Goal: Task Accomplishment & Management: Manage account settings

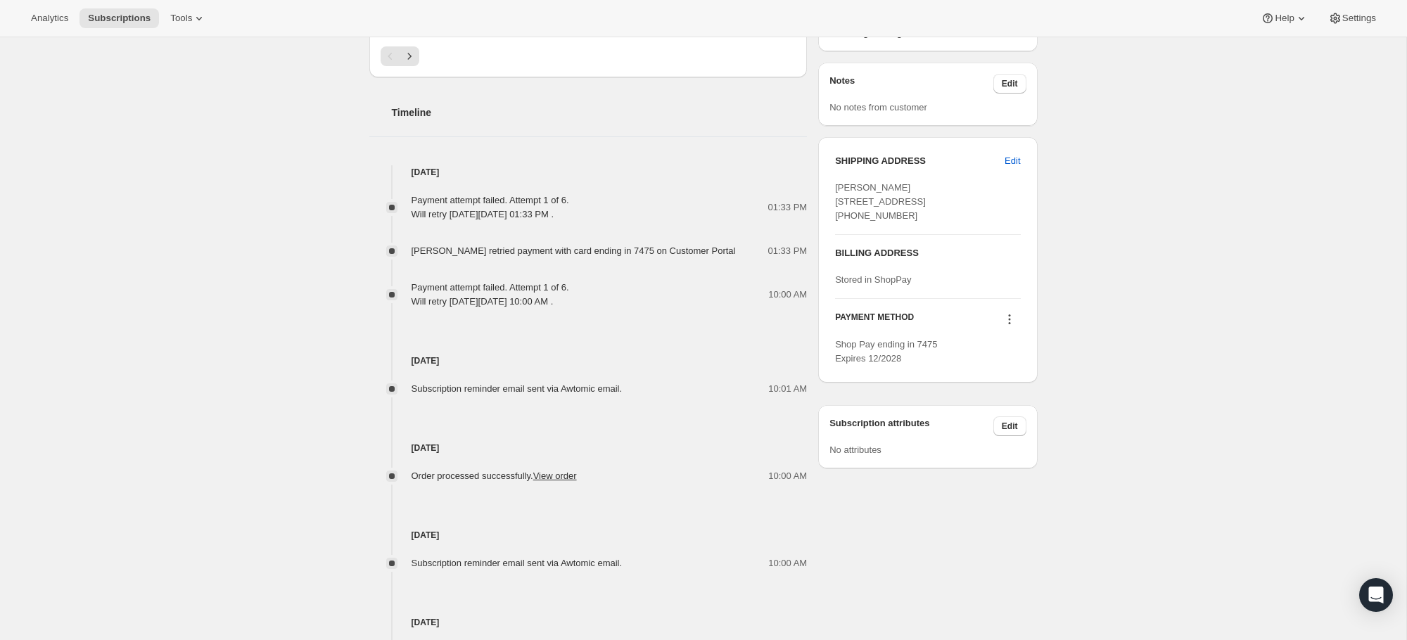
scroll to position [608, 0]
click at [1013, 324] on icon at bounding box center [1009, 317] width 14 height 14
click at [1012, 390] on span "Select payment method" at bounding box center [1006, 396] width 98 height 14
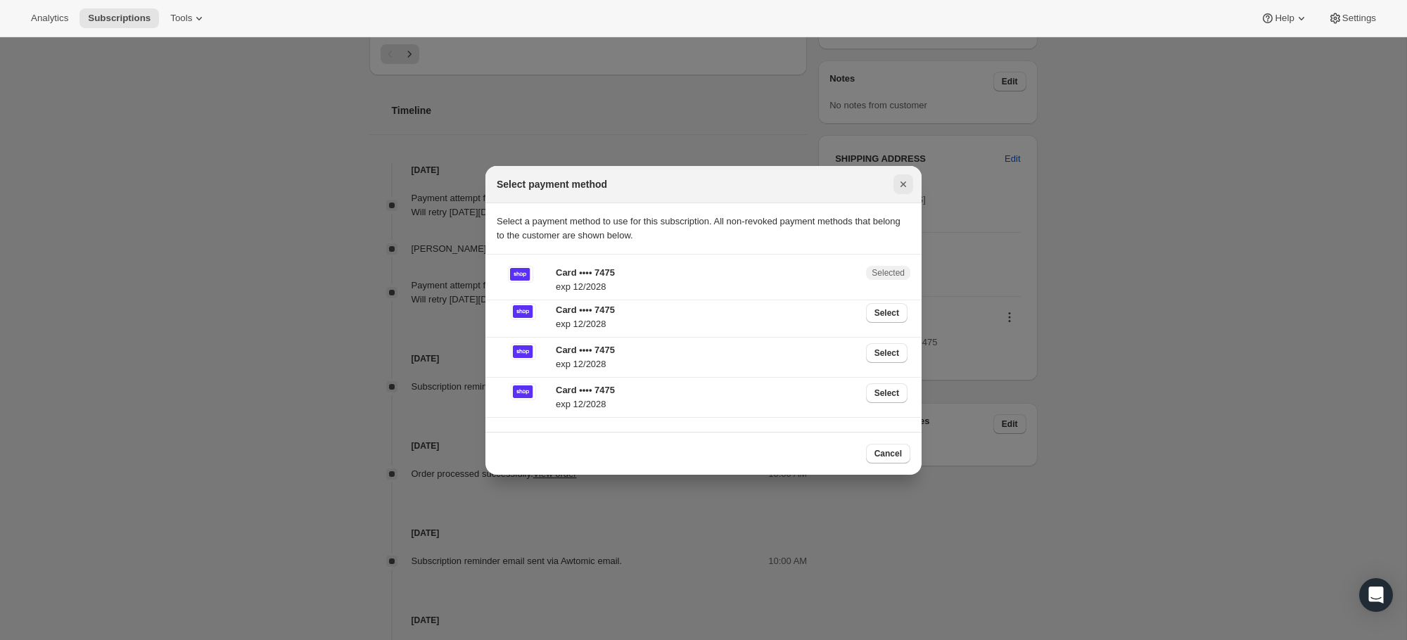
click at [902, 183] on icon "Close" at bounding box center [903, 184] width 6 height 6
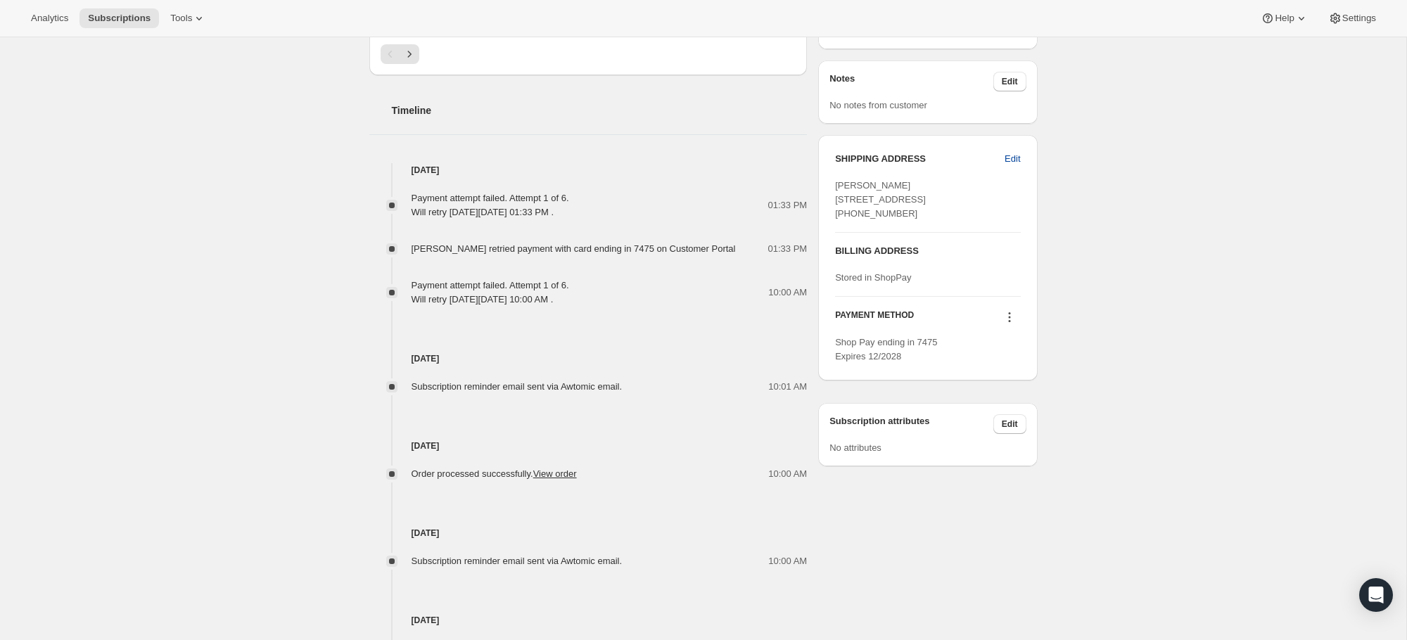
click at [1013, 159] on span "Edit" at bounding box center [1011, 159] width 15 height 14
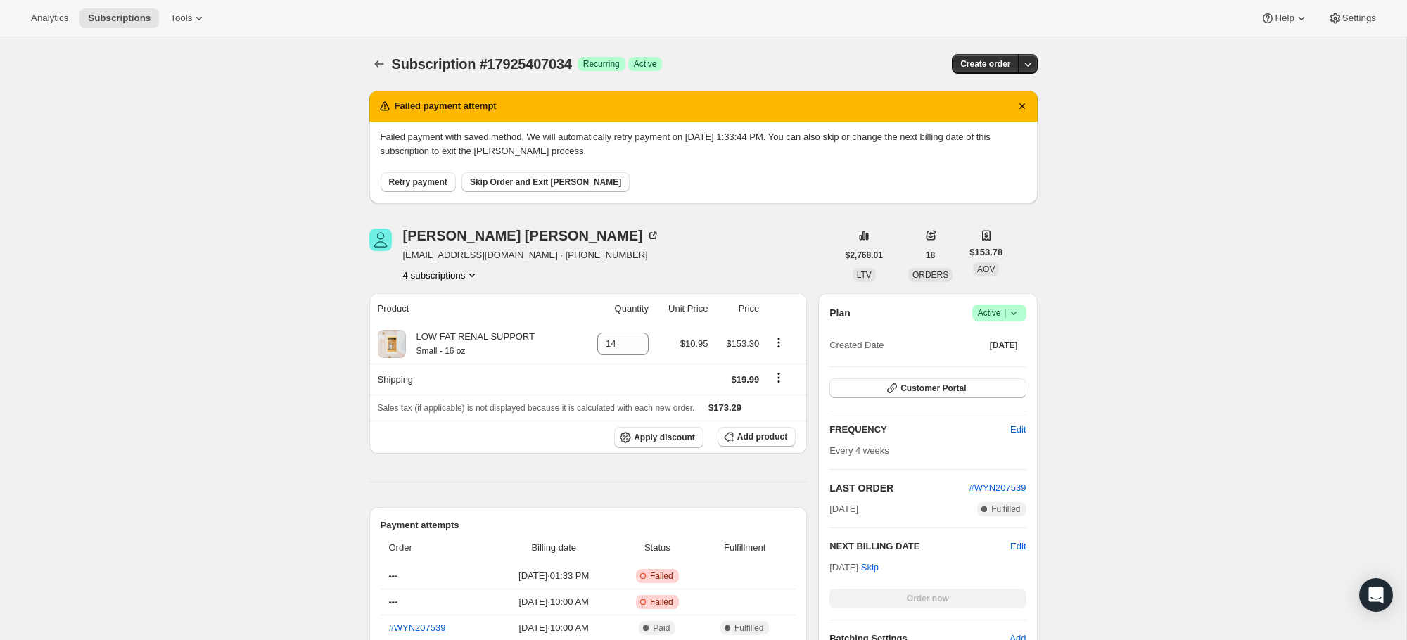
select select "FL"
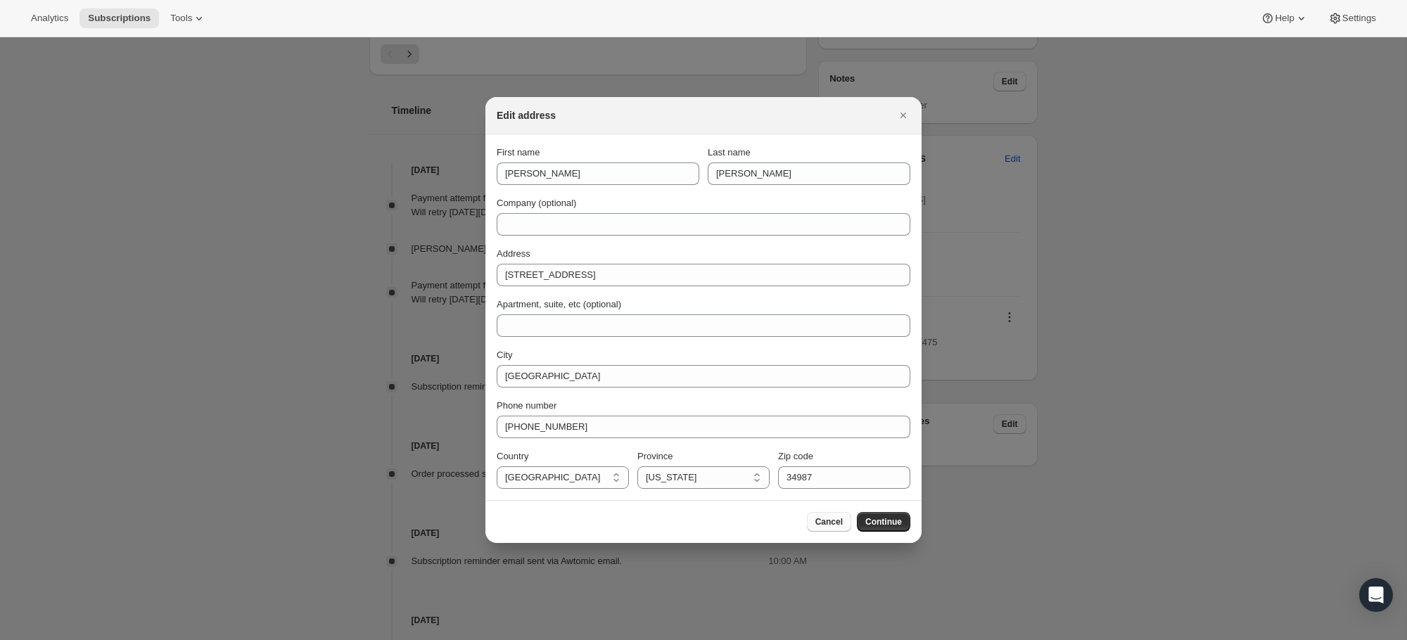
click at [829, 513] on button "Cancel" at bounding box center [829, 522] width 44 height 20
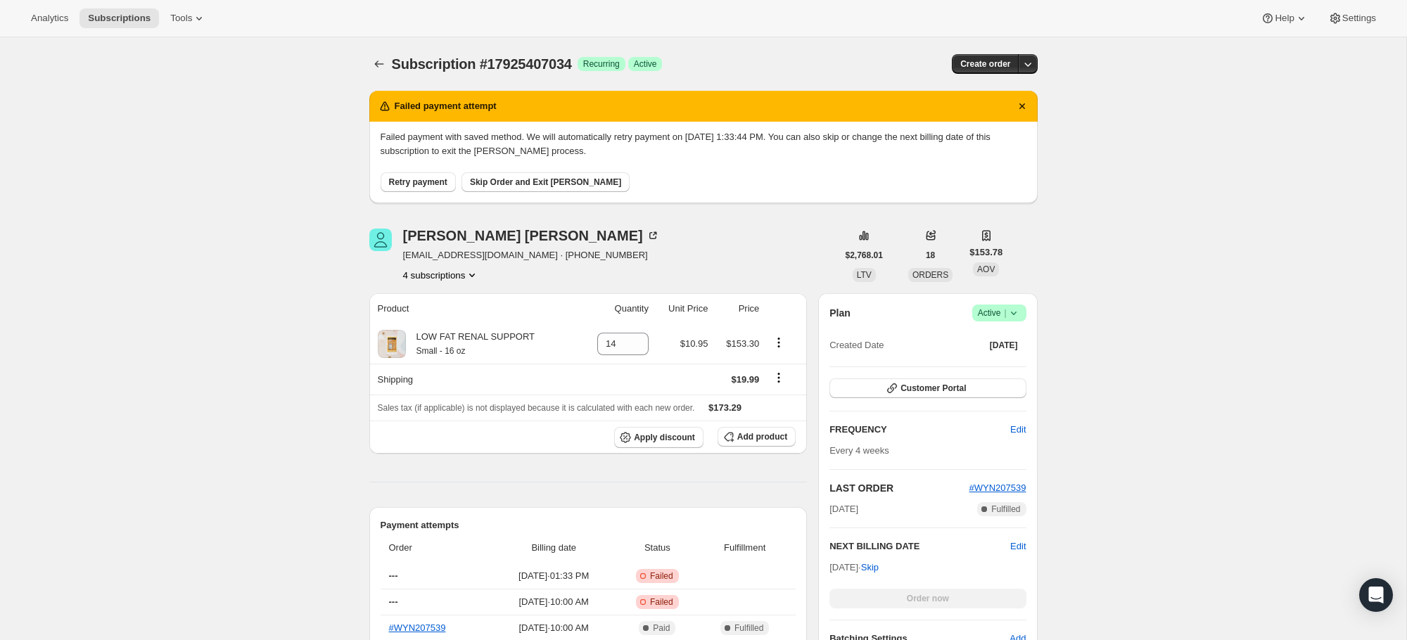
click at [1014, 317] on icon at bounding box center [1014, 313] width 14 height 14
drag, startPoint x: 1099, startPoint y: 294, endPoint x: 1077, endPoint y: 337, distance: 48.1
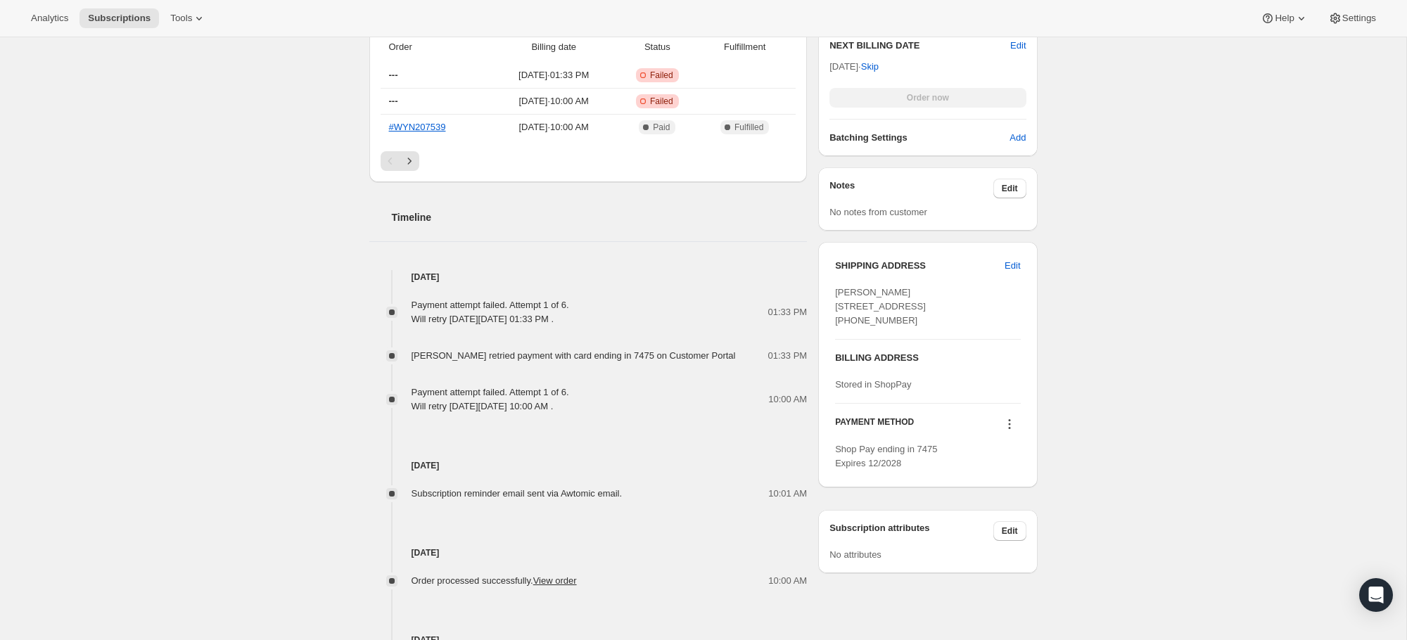
scroll to position [708, 0]
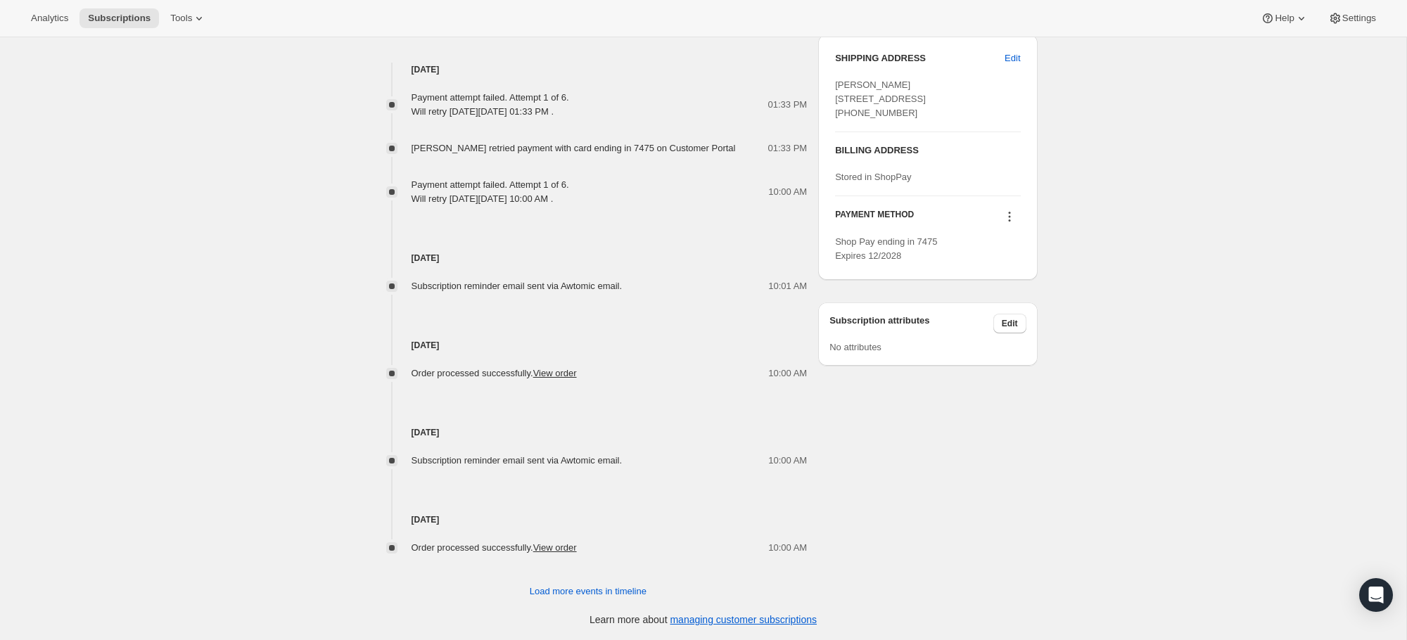
click at [1005, 224] on icon at bounding box center [1009, 217] width 14 height 14
click at [1011, 298] on span "Select payment method" at bounding box center [1005, 295] width 96 height 11
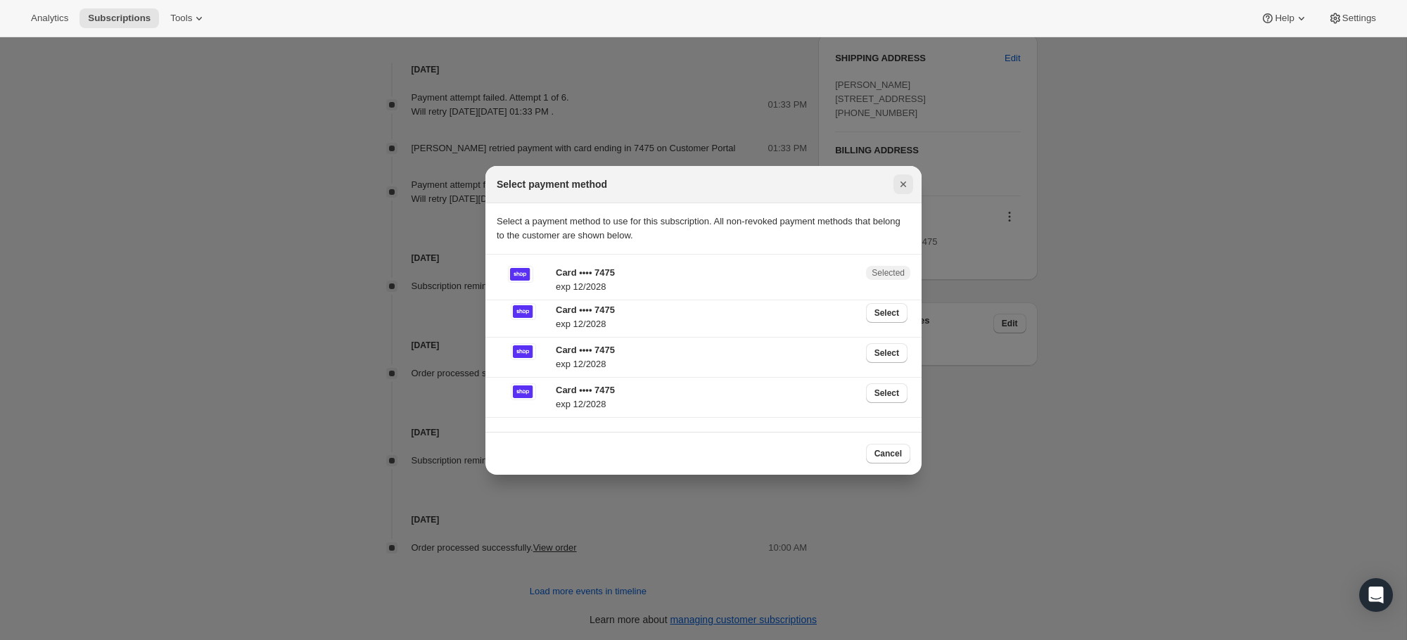
click at [899, 187] on icon "Close" at bounding box center [903, 184] width 14 height 14
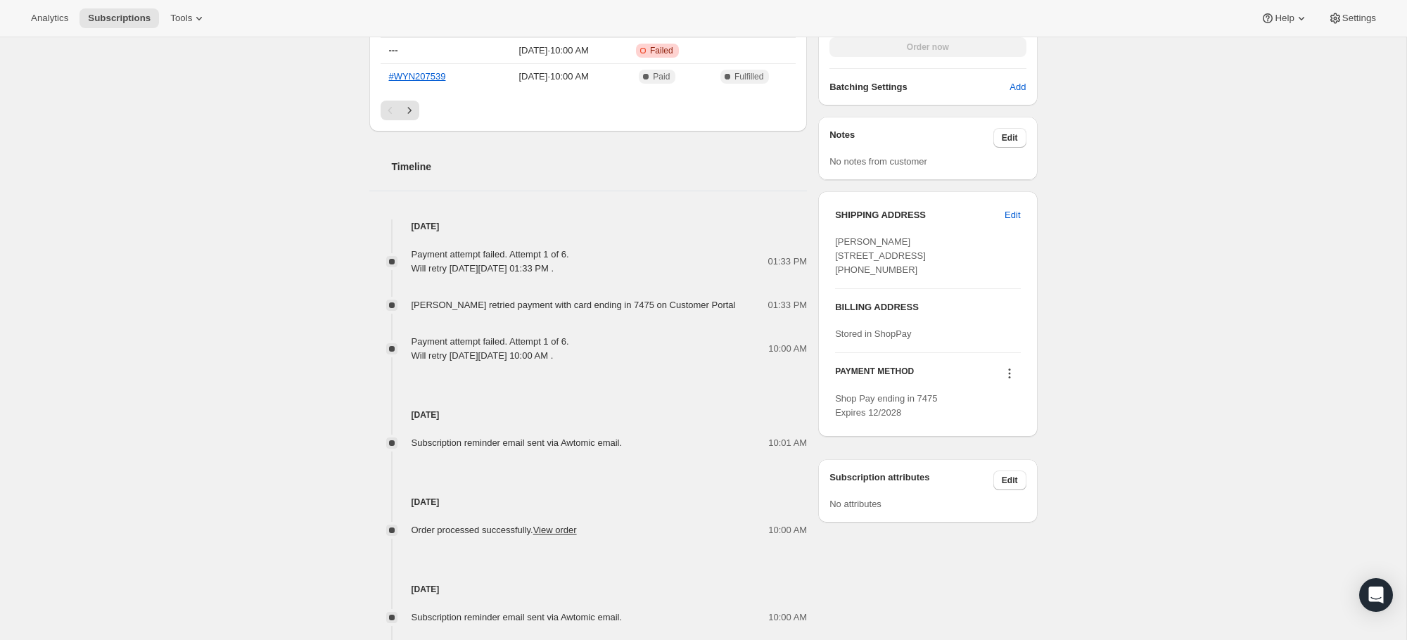
scroll to position [551, 0]
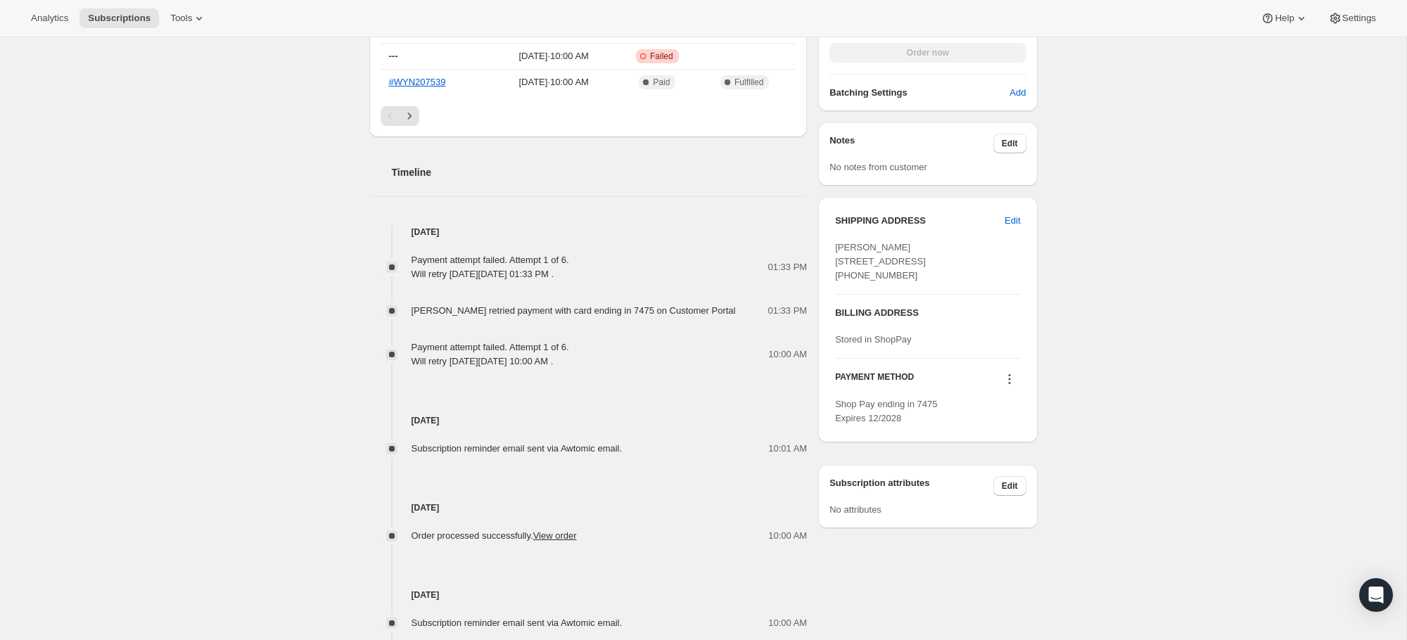
click at [1010, 386] on icon at bounding box center [1009, 379] width 14 height 14
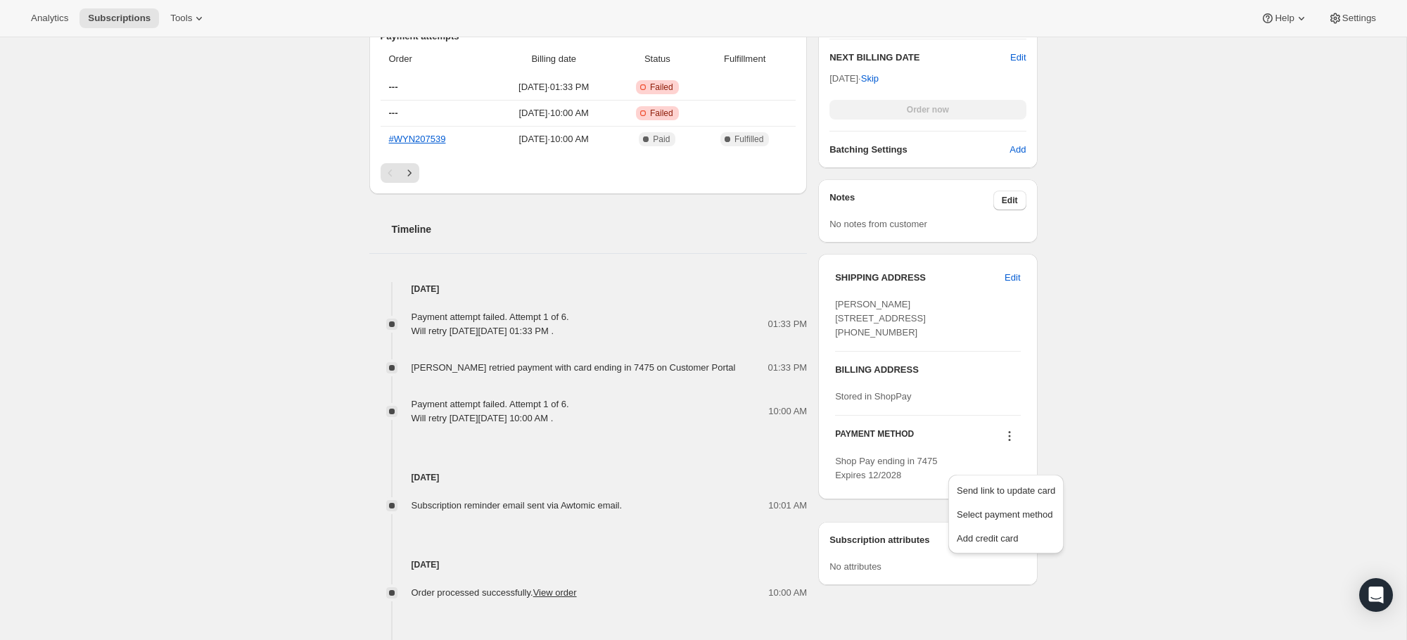
scroll to position [487, 0]
click at [1028, 521] on span "Select payment method" at bounding box center [1005, 516] width 96 height 11
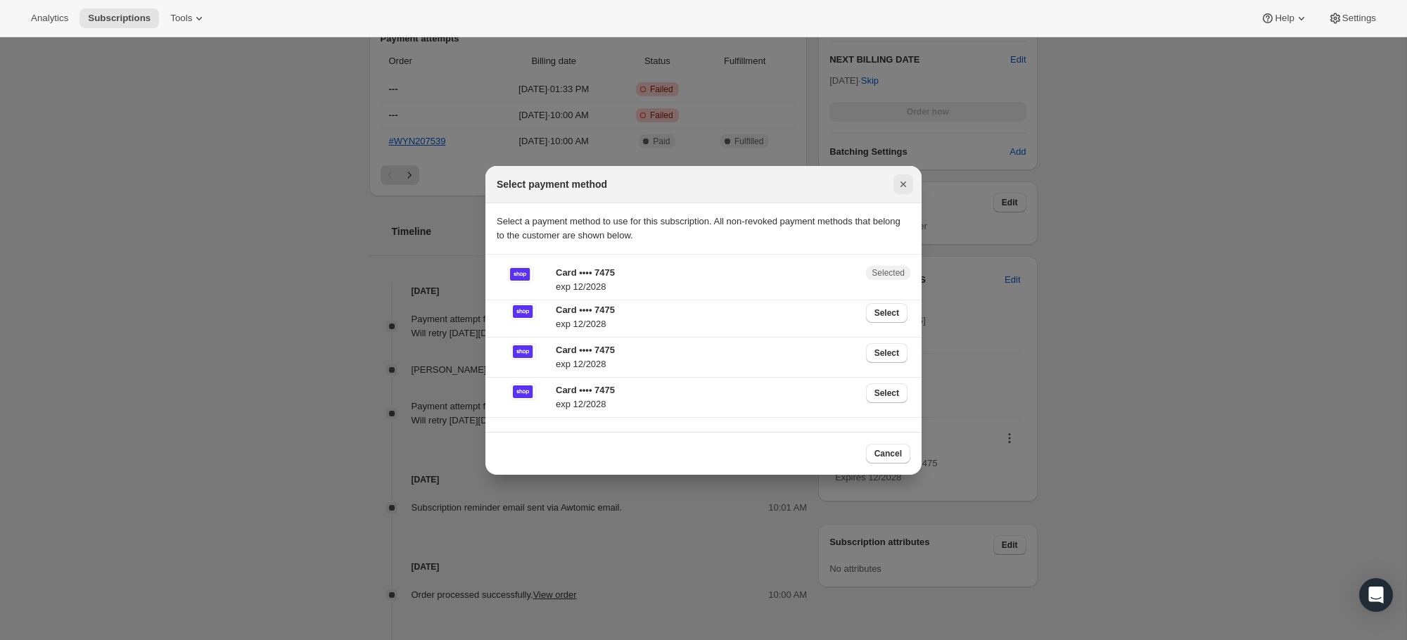
click at [902, 180] on icon "Close" at bounding box center [903, 184] width 14 height 14
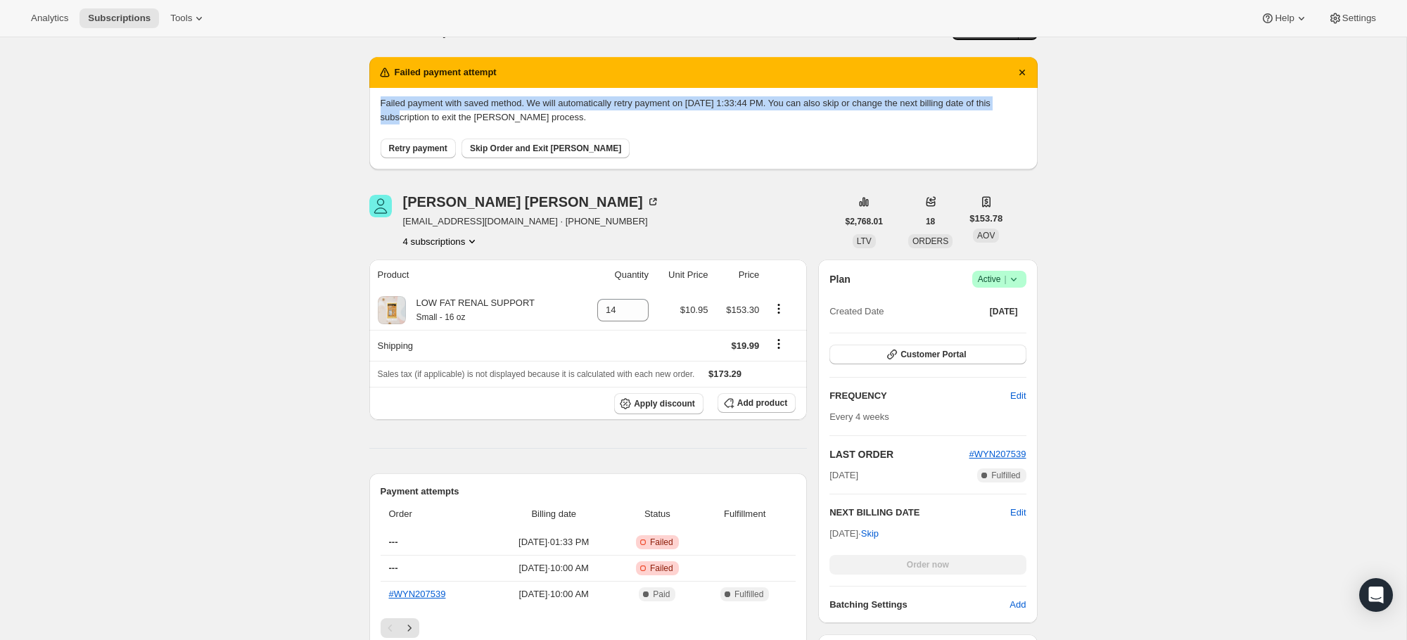
scroll to position [37, 0]
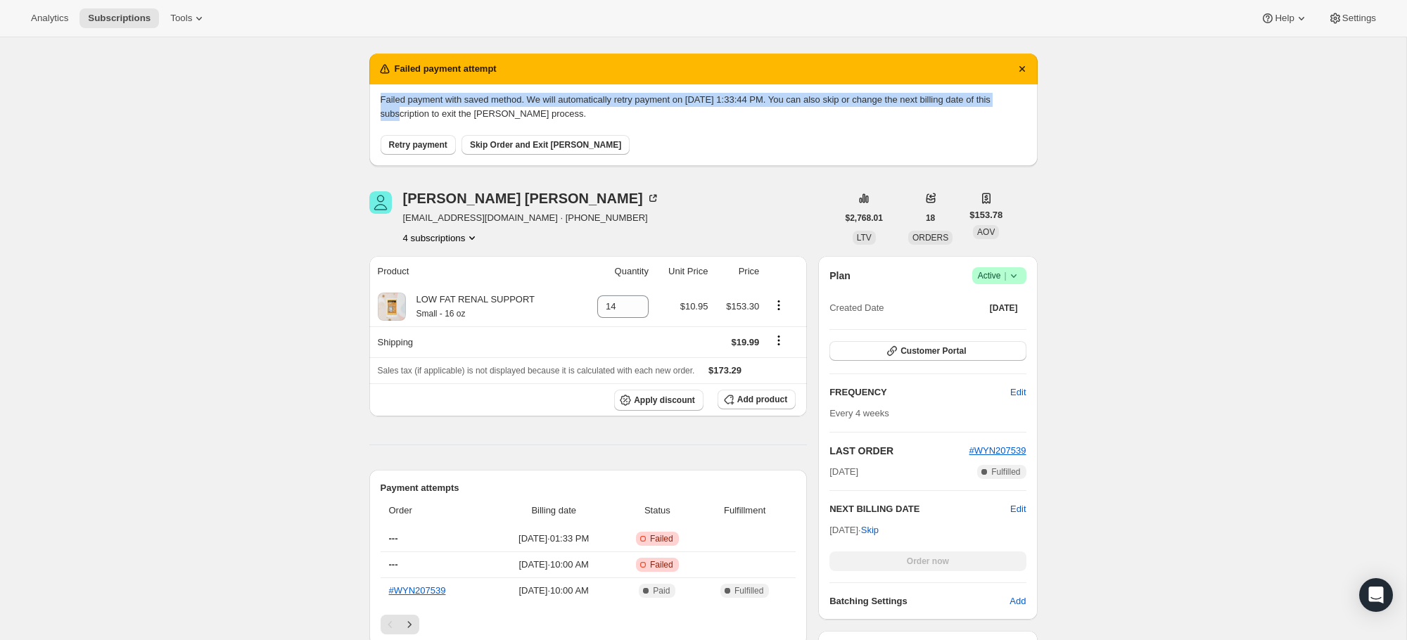
drag, startPoint x: 377, startPoint y: 141, endPoint x: 407, endPoint y: 114, distance: 40.4
click at [407, 114] on div "Failed payment with saved method. We will automatically retry payment on [DATE]…" at bounding box center [703, 125] width 668 height 82
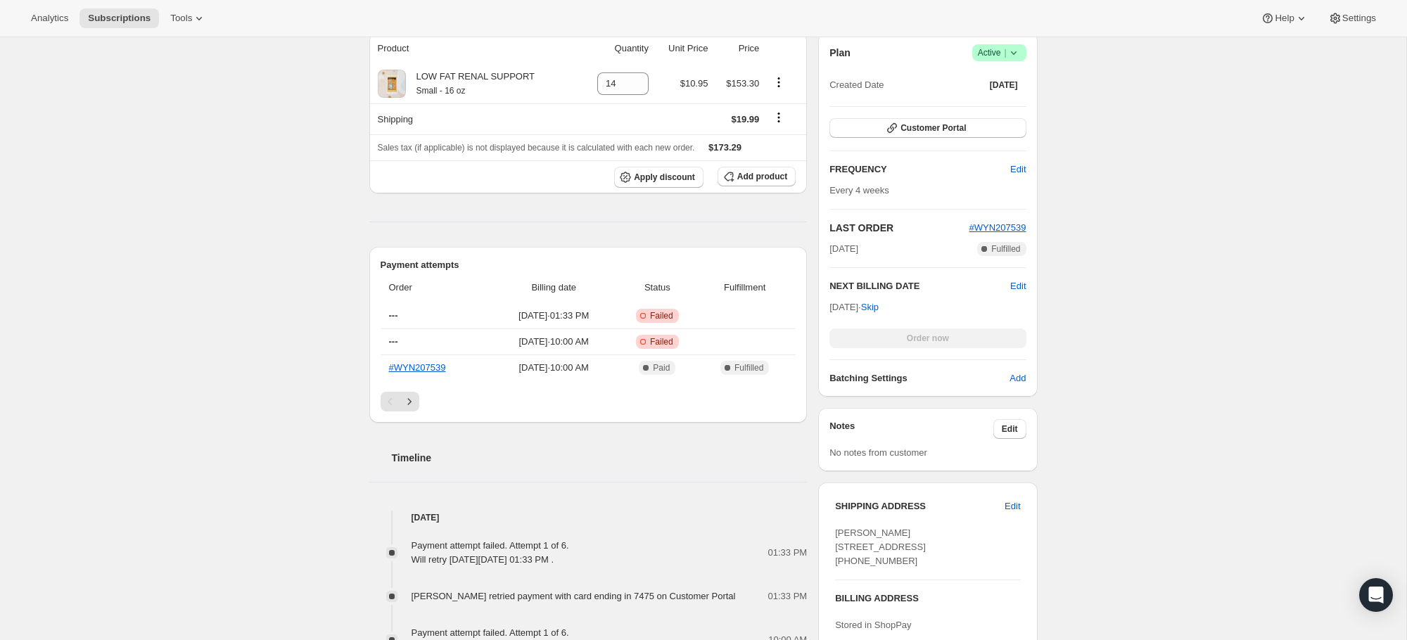
scroll to position [0, 0]
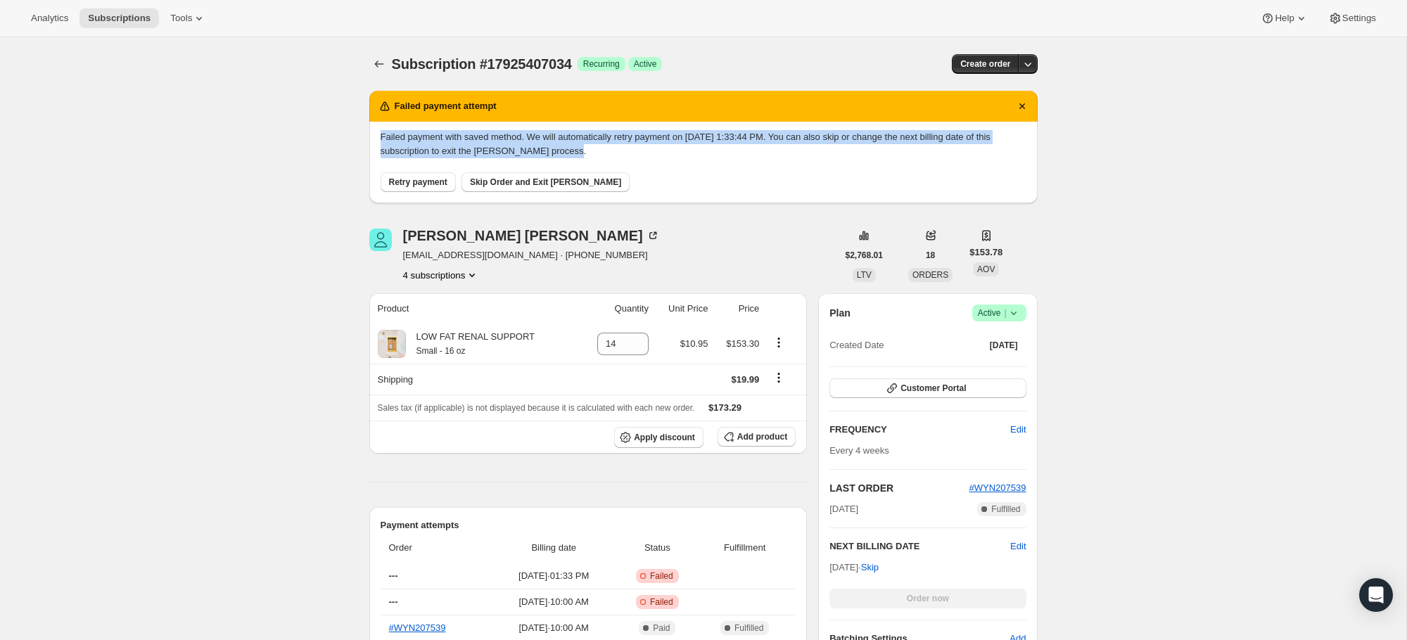
drag, startPoint x: 378, startPoint y: 134, endPoint x: 865, endPoint y: 185, distance: 489.4
click at [956, 146] on div "Failed payment with saved method. We will automatically retry payment on [DATE]…" at bounding box center [703, 163] width 668 height 82
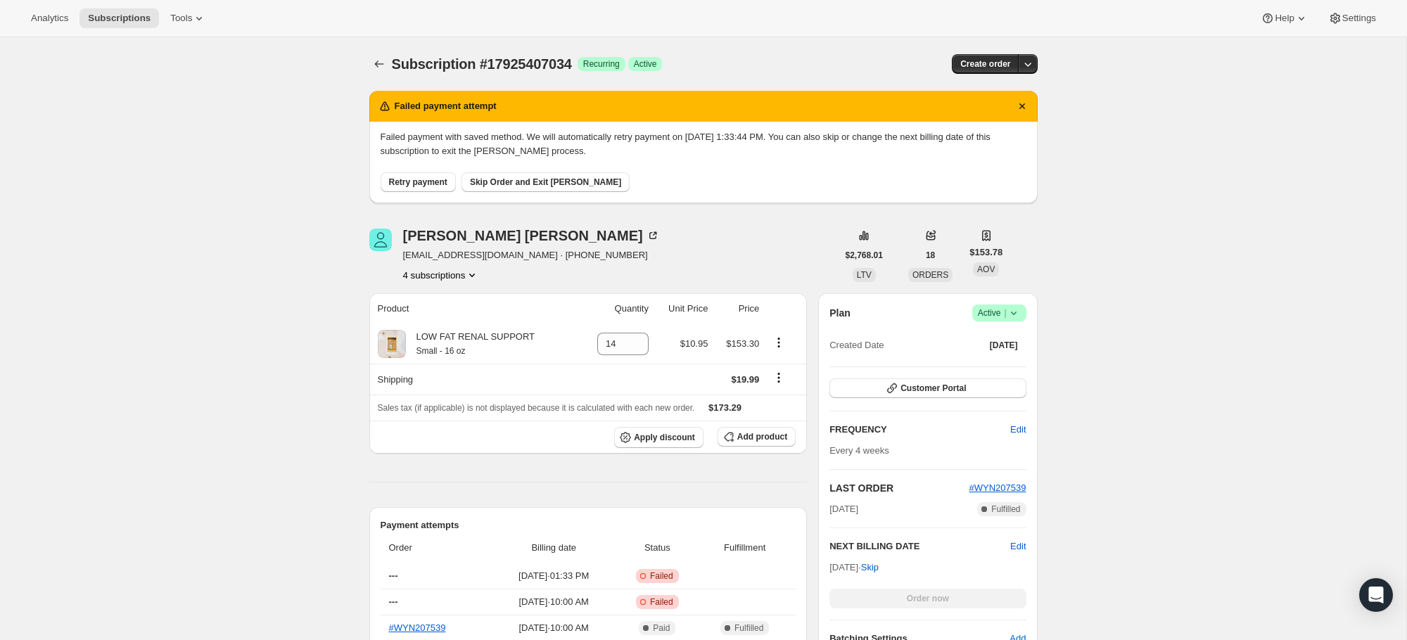
click at [475, 279] on icon "Product actions" at bounding box center [472, 275] width 14 height 14
click at [471, 303] on span "15571517754" at bounding box center [440, 302] width 98 height 14
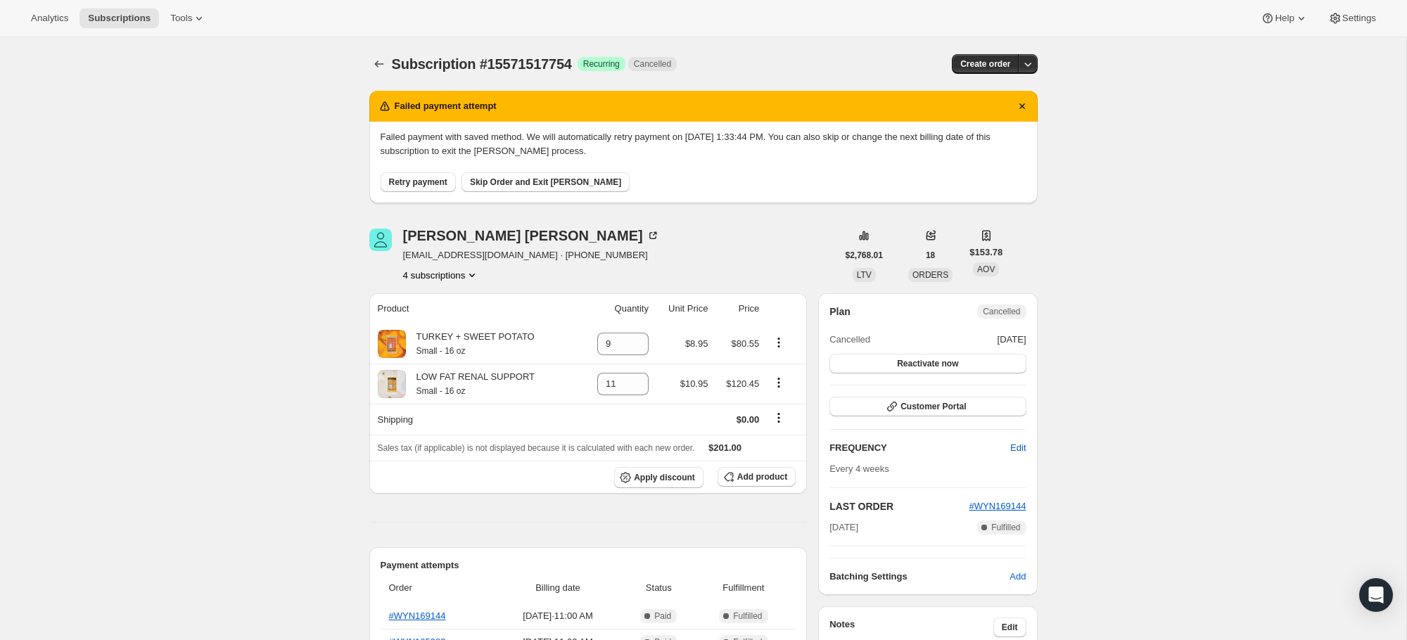
click at [468, 279] on button "4 subscriptions" at bounding box center [441, 275] width 77 height 14
click at [454, 369] on span "17925407034" at bounding box center [441, 373] width 98 height 14
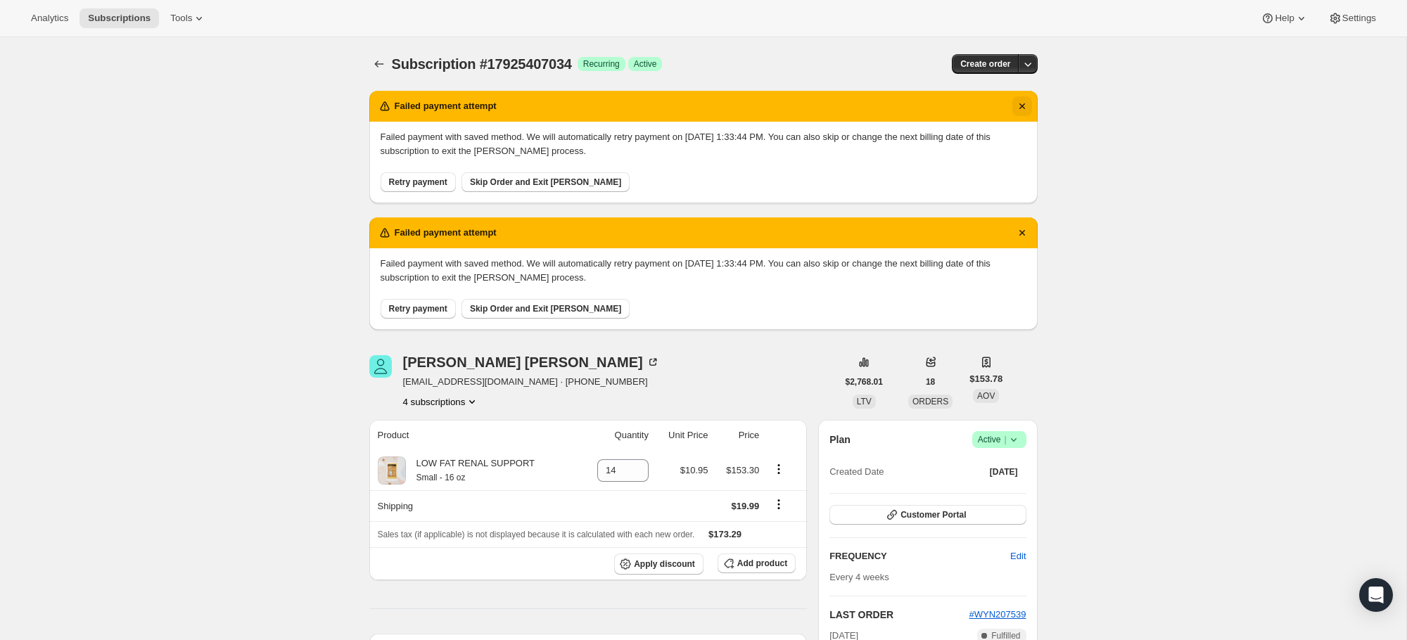
click at [1021, 110] on icon "Dismiss notification" at bounding box center [1022, 106] width 14 height 14
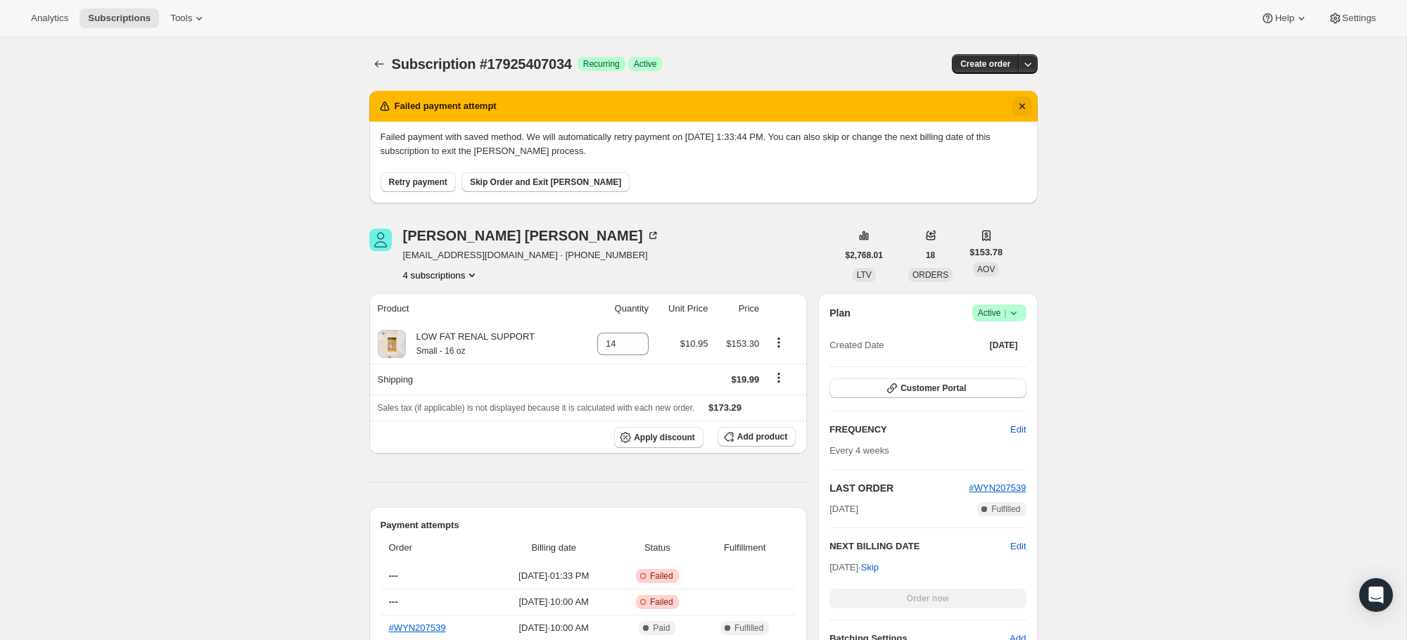
click at [1021, 104] on icon "Dismiss notification" at bounding box center [1022, 106] width 14 height 14
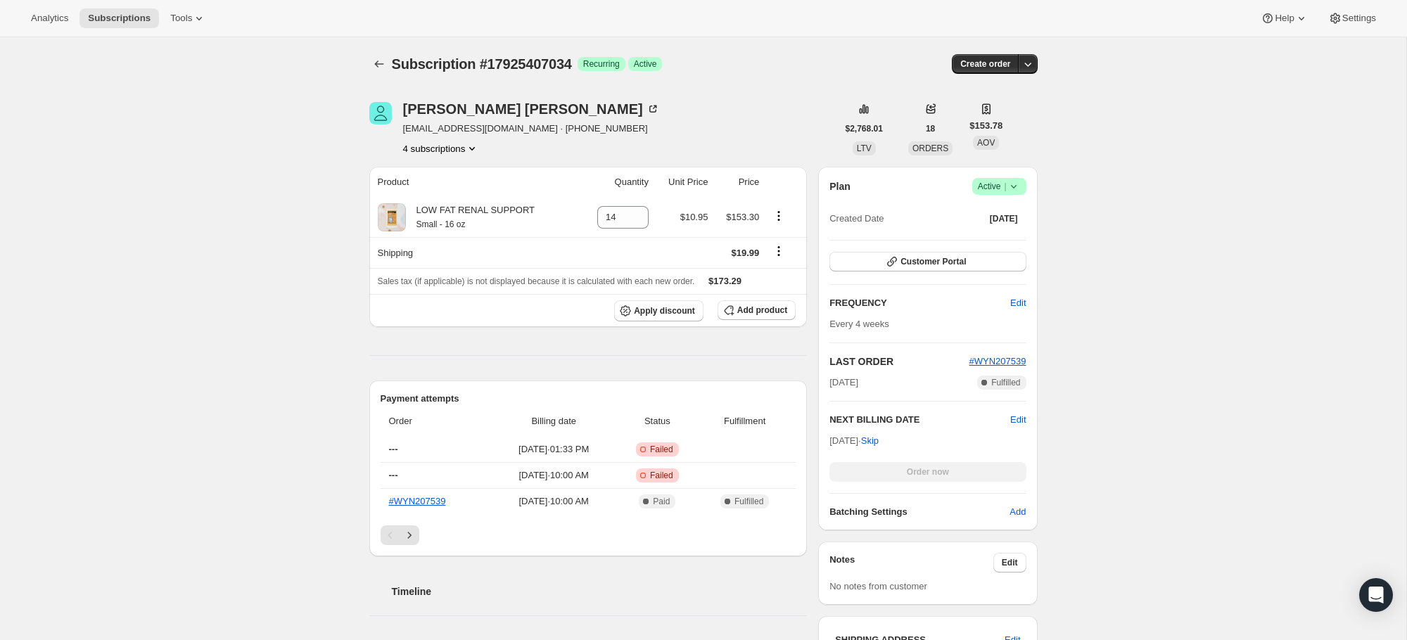
click at [479, 151] on icon "Product actions" at bounding box center [472, 148] width 14 height 14
click at [454, 214] on button "16129294650" at bounding box center [440, 222] width 106 height 23
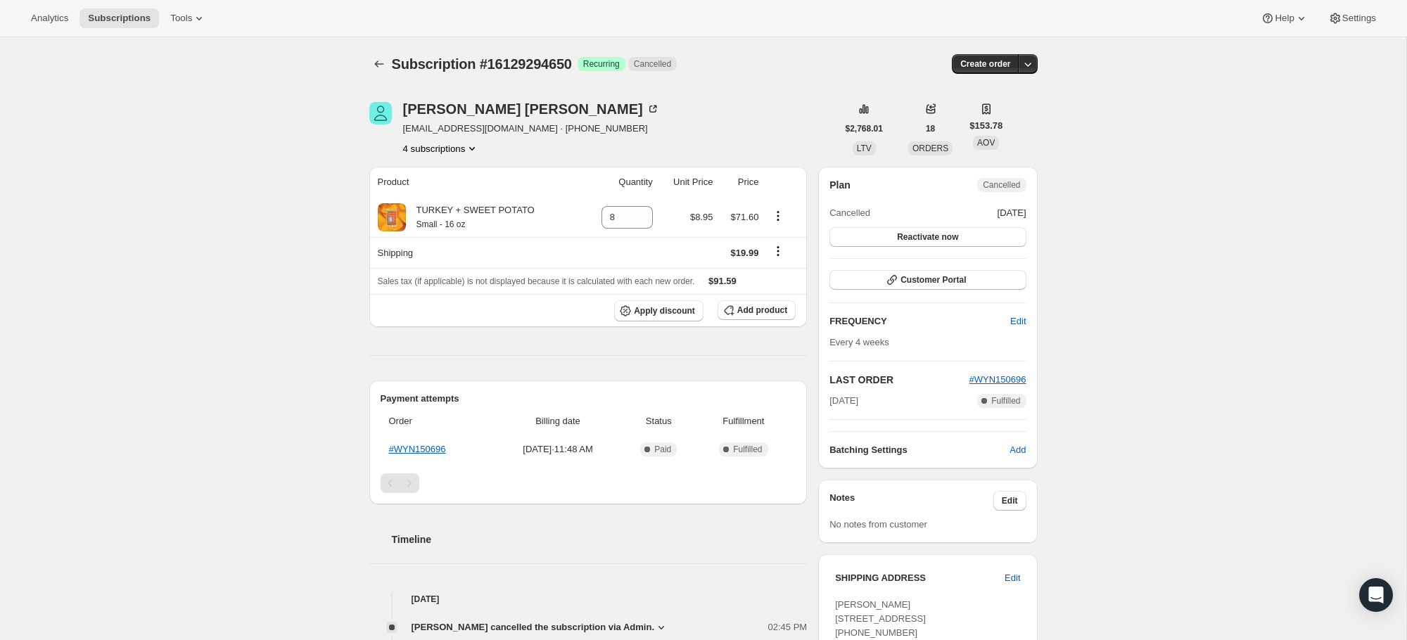
click at [478, 143] on icon "Product actions" at bounding box center [472, 148] width 14 height 14
click at [459, 200] on span "15648391482" at bounding box center [440, 199] width 98 height 14
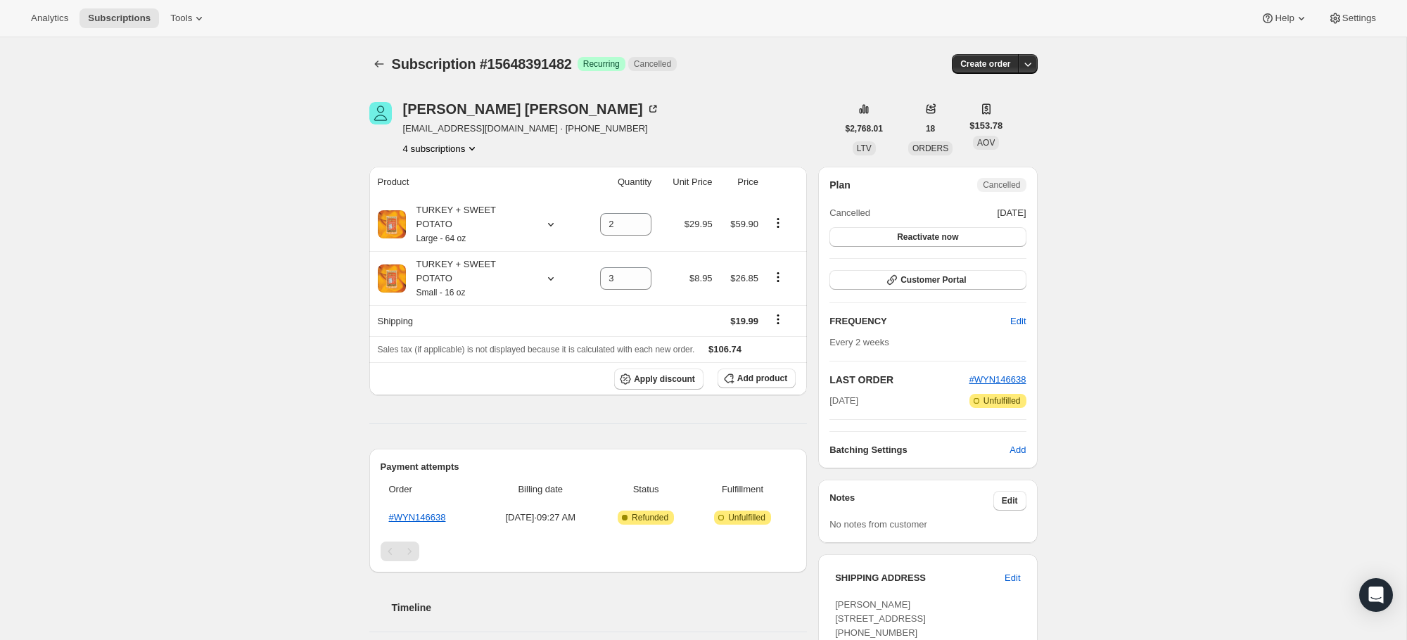
click at [479, 148] on icon "Product actions" at bounding box center [472, 148] width 14 height 14
click at [447, 176] on span "15571517754" at bounding box center [419, 175] width 56 height 11
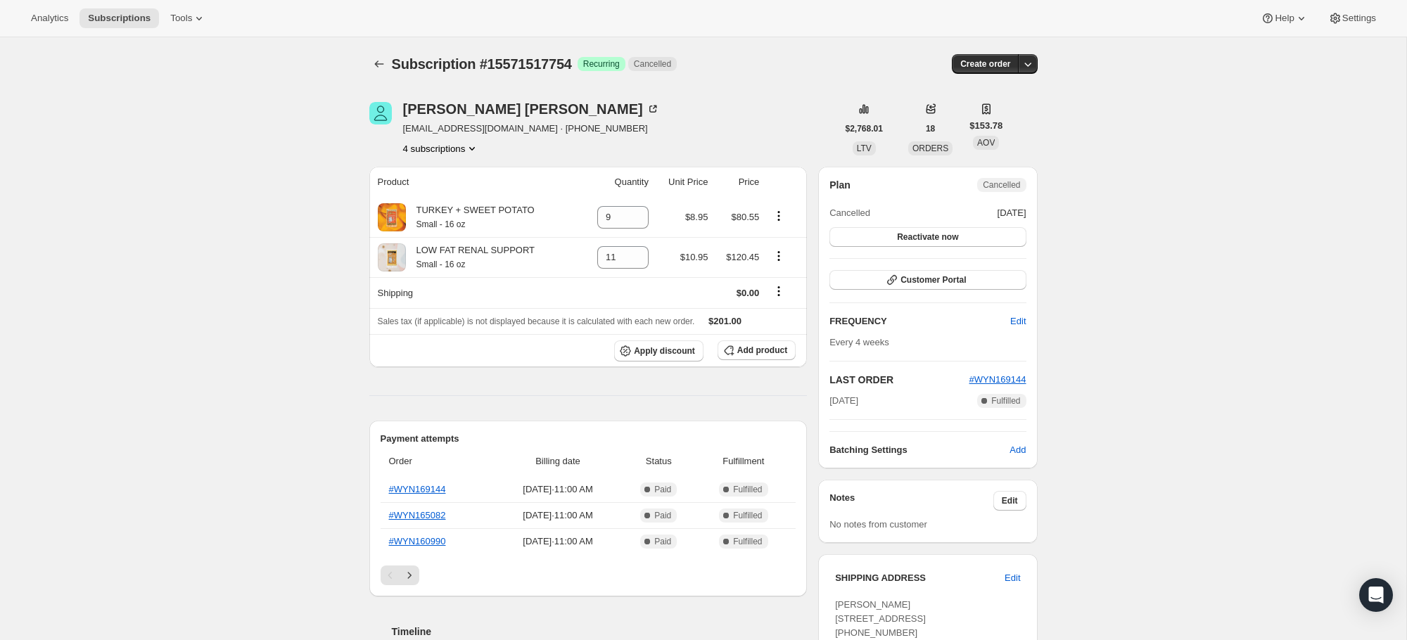
click at [467, 157] on div "[PERSON_NAME] [EMAIL_ADDRESS][DOMAIN_NAME] · [PHONE_NUMBER] 4 subscriptions $2,…" at bounding box center [697, 599] width 679 height 1040
click at [466, 153] on button "4 subscriptions" at bounding box center [441, 148] width 77 height 14
click at [434, 241] on span "17925407034" at bounding box center [420, 246] width 56 height 11
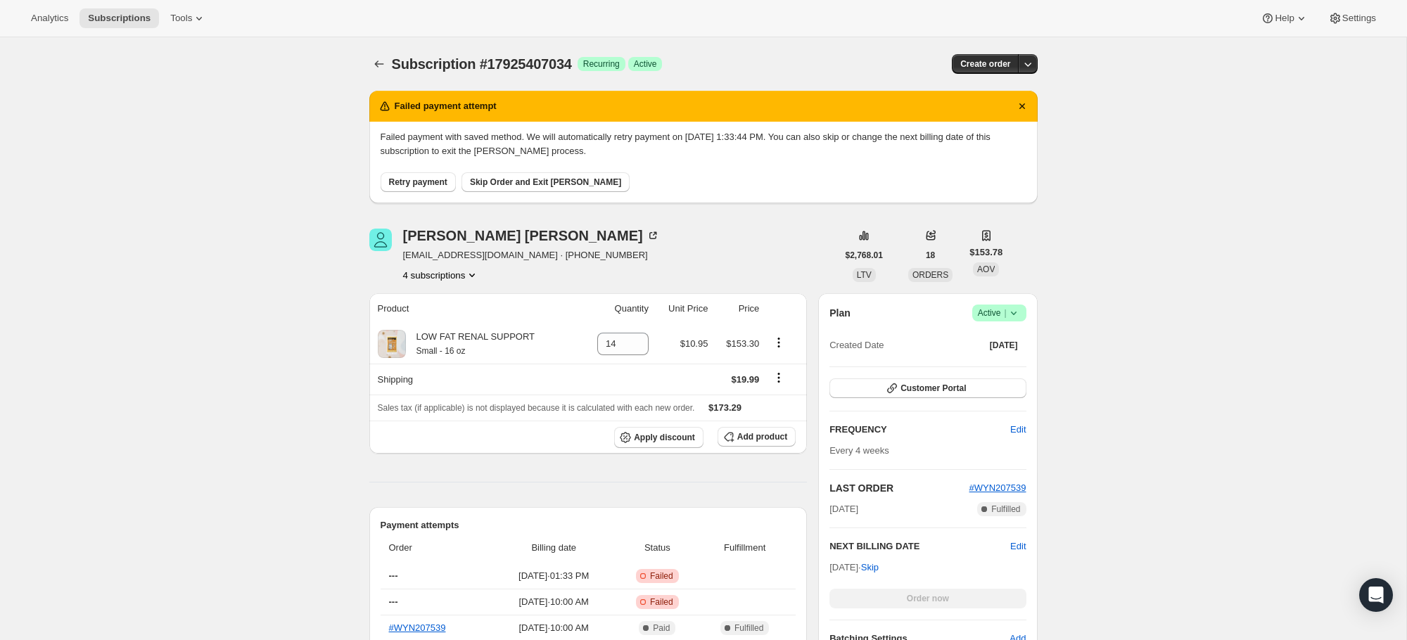
click at [464, 273] on button "4 subscriptions" at bounding box center [441, 275] width 77 height 14
click at [452, 347] on span "16129294650" at bounding box center [440, 350] width 98 height 14
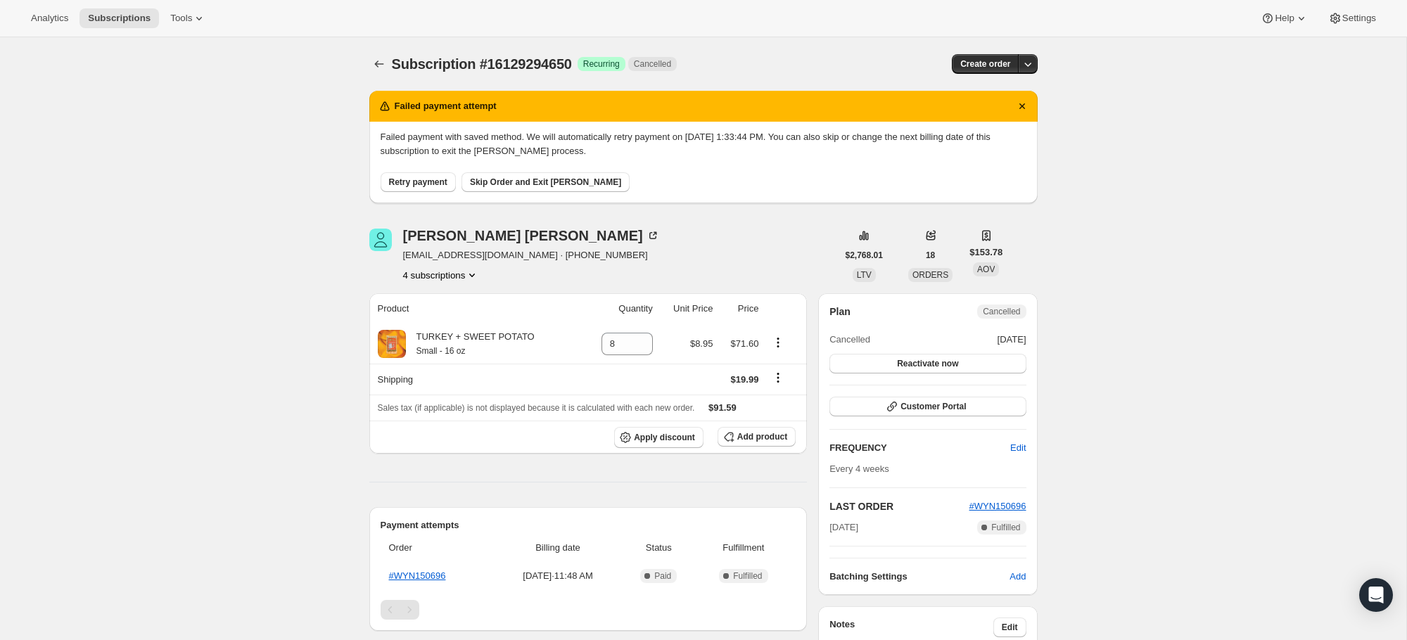
click at [447, 279] on button "4 subscriptions" at bounding box center [441, 275] width 77 height 14
click at [443, 293] on button "15571517754" at bounding box center [440, 301] width 106 height 23
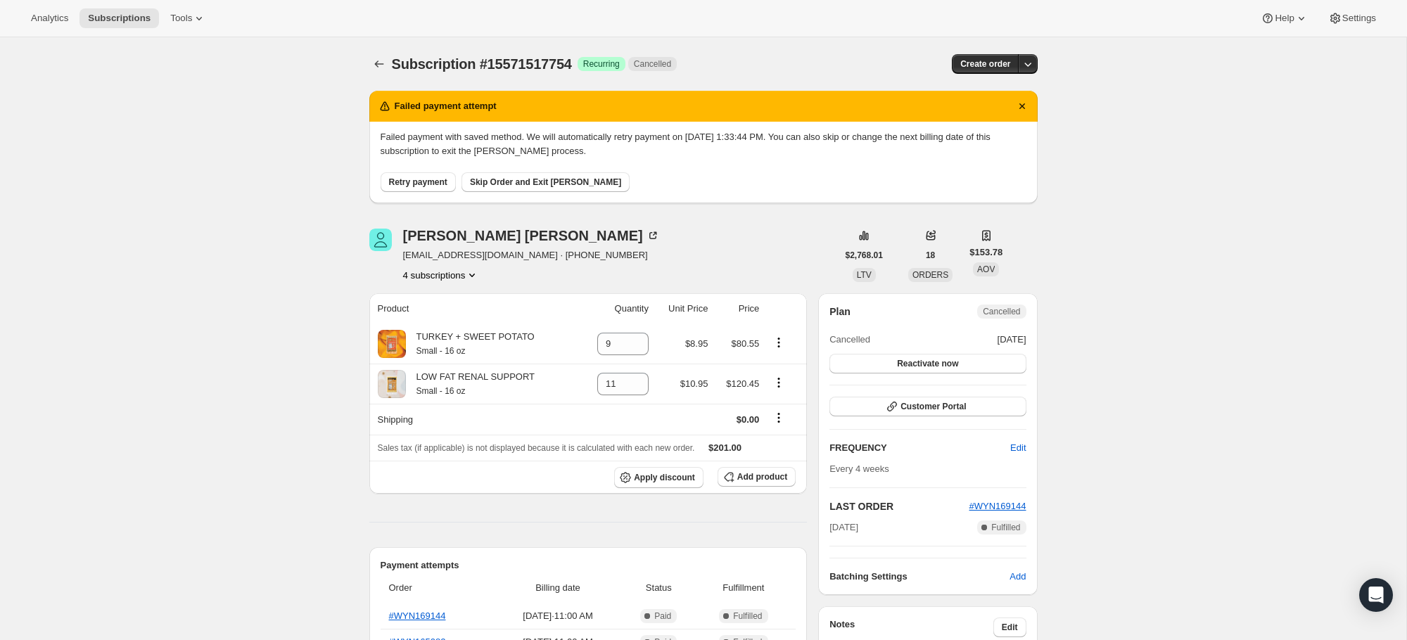
click at [469, 269] on icon "Product actions" at bounding box center [472, 275] width 14 height 14
click at [431, 317] on button "15648391482" at bounding box center [441, 325] width 106 height 23
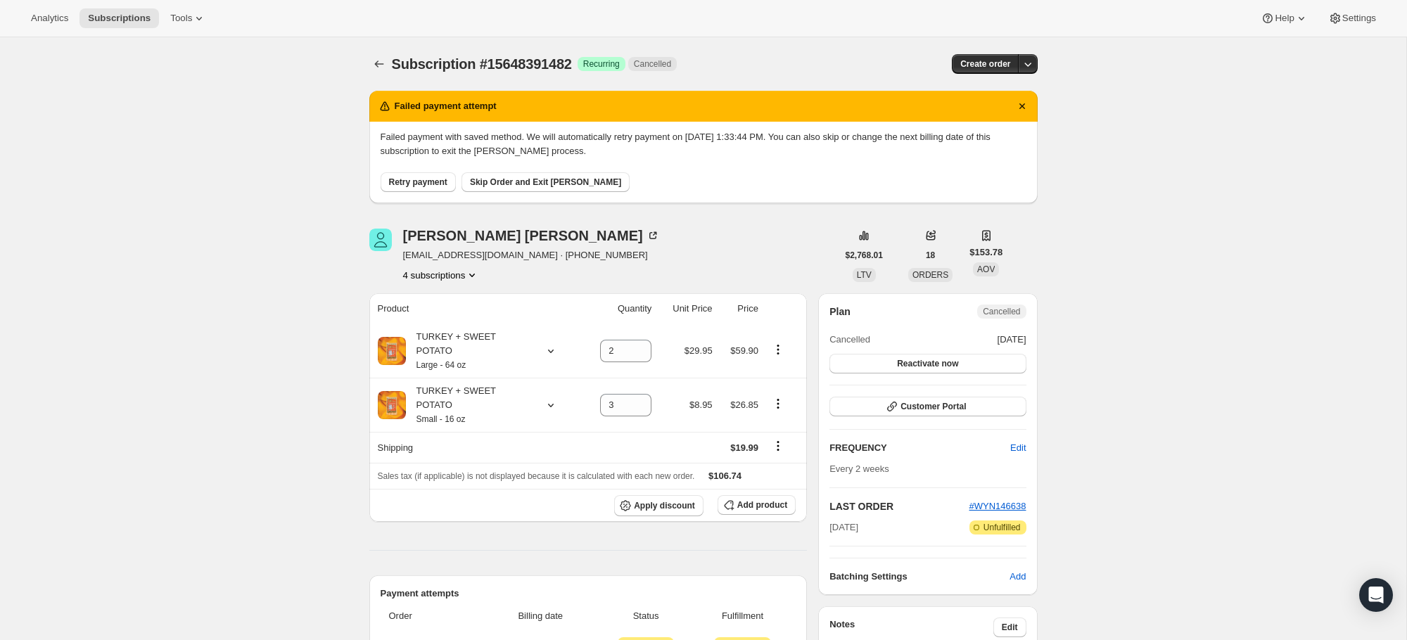
click at [470, 274] on icon "Product actions" at bounding box center [472, 275] width 14 height 14
click at [447, 371] on span "17925407034" at bounding box center [419, 373] width 56 height 11
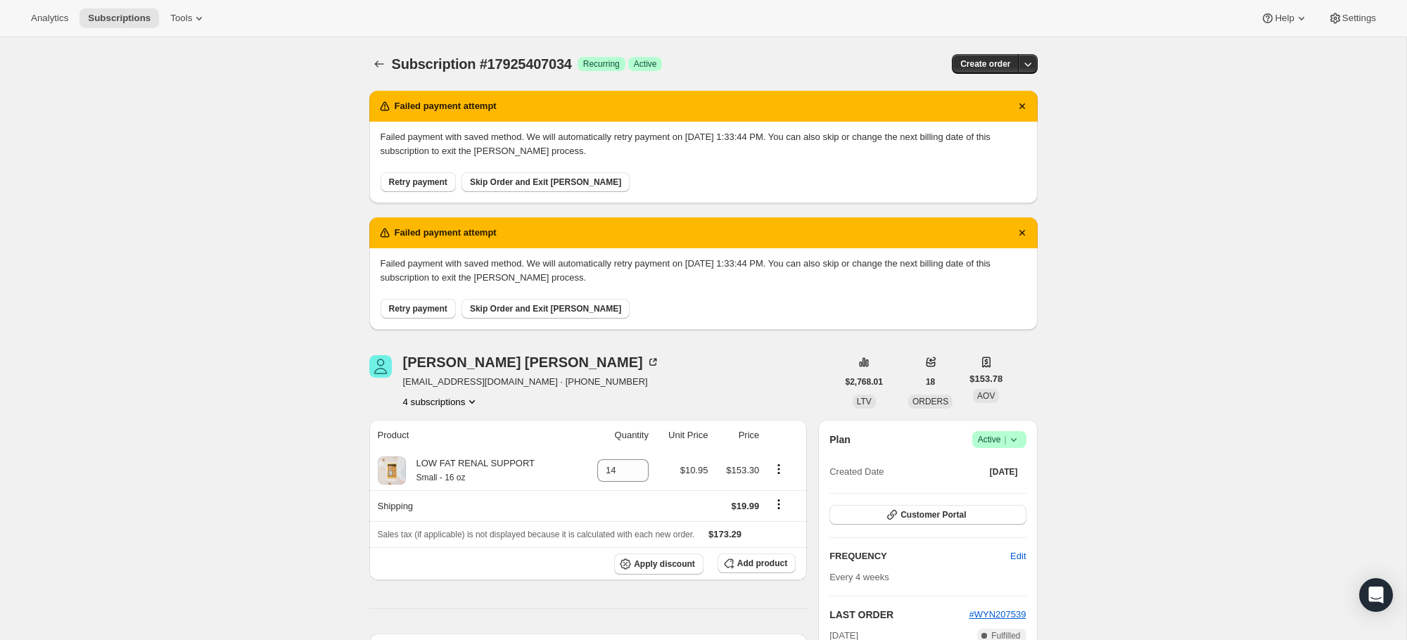
click at [573, 182] on span "Skip Order and Exit [PERSON_NAME]" at bounding box center [545, 182] width 151 height 11
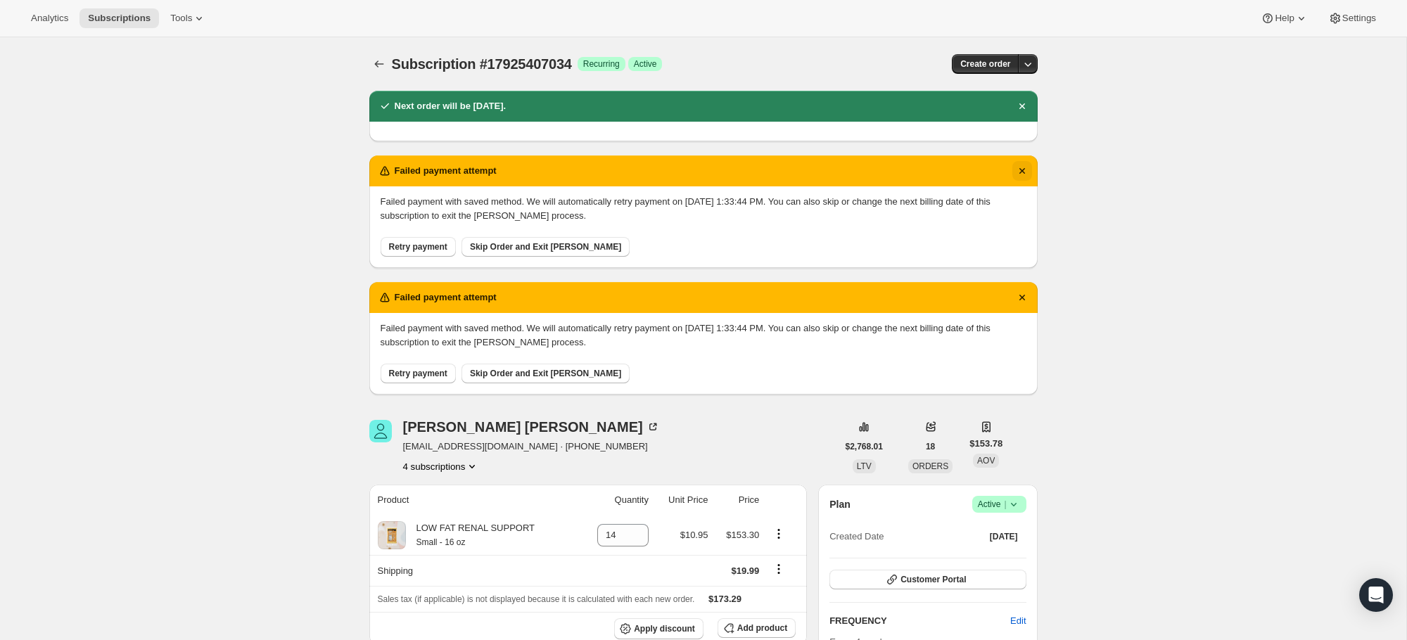
click at [1017, 167] on icon "Dismiss notification" at bounding box center [1022, 171] width 14 height 14
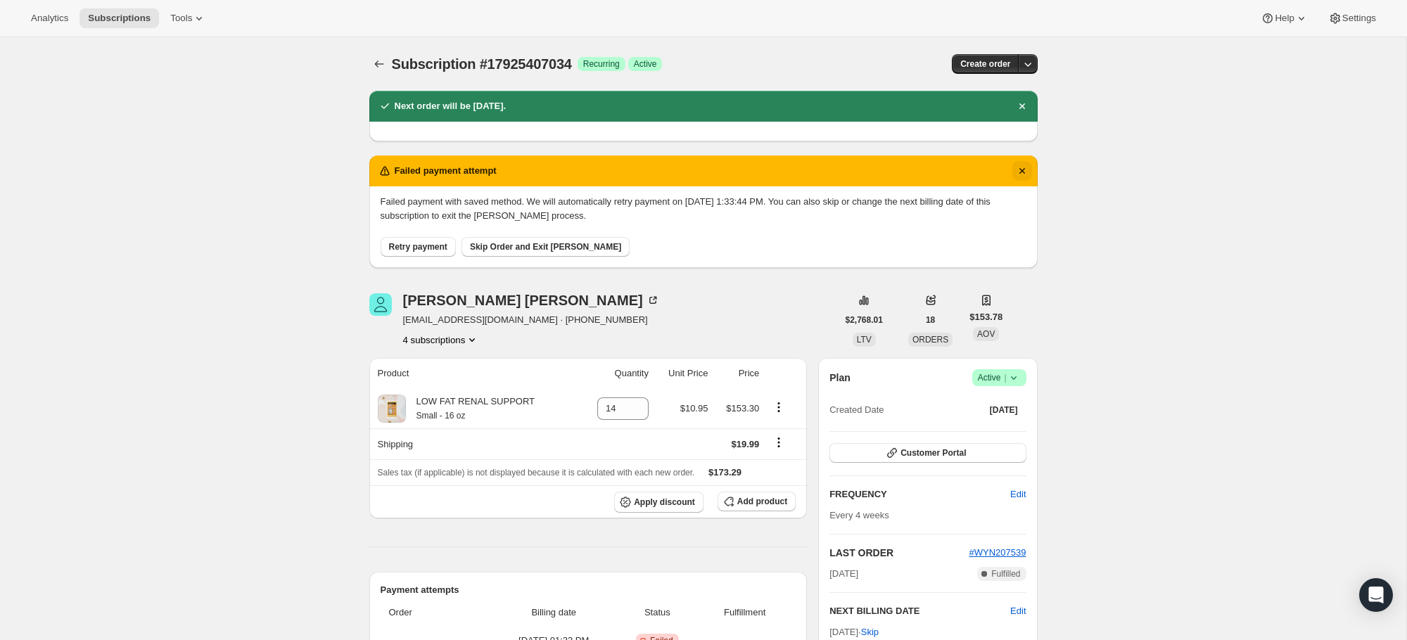
click at [1016, 167] on icon "Dismiss notification" at bounding box center [1022, 171] width 14 height 14
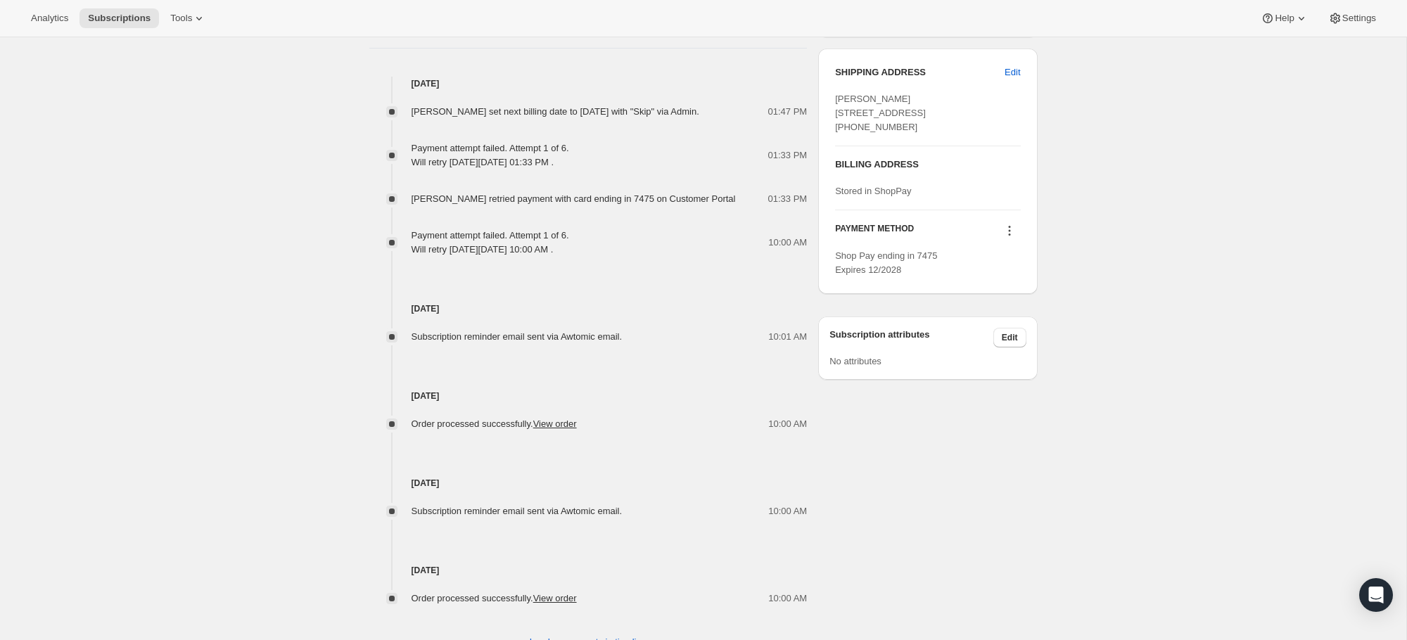
scroll to position [632, 0]
click at [1004, 238] on icon at bounding box center [1009, 231] width 14 height 14
click at [1059, 253] on div "Subscription #17925407034. This page is ready Subscription #17925407034 Success…" at bounding box center [703, 49] width 1406 height 1286
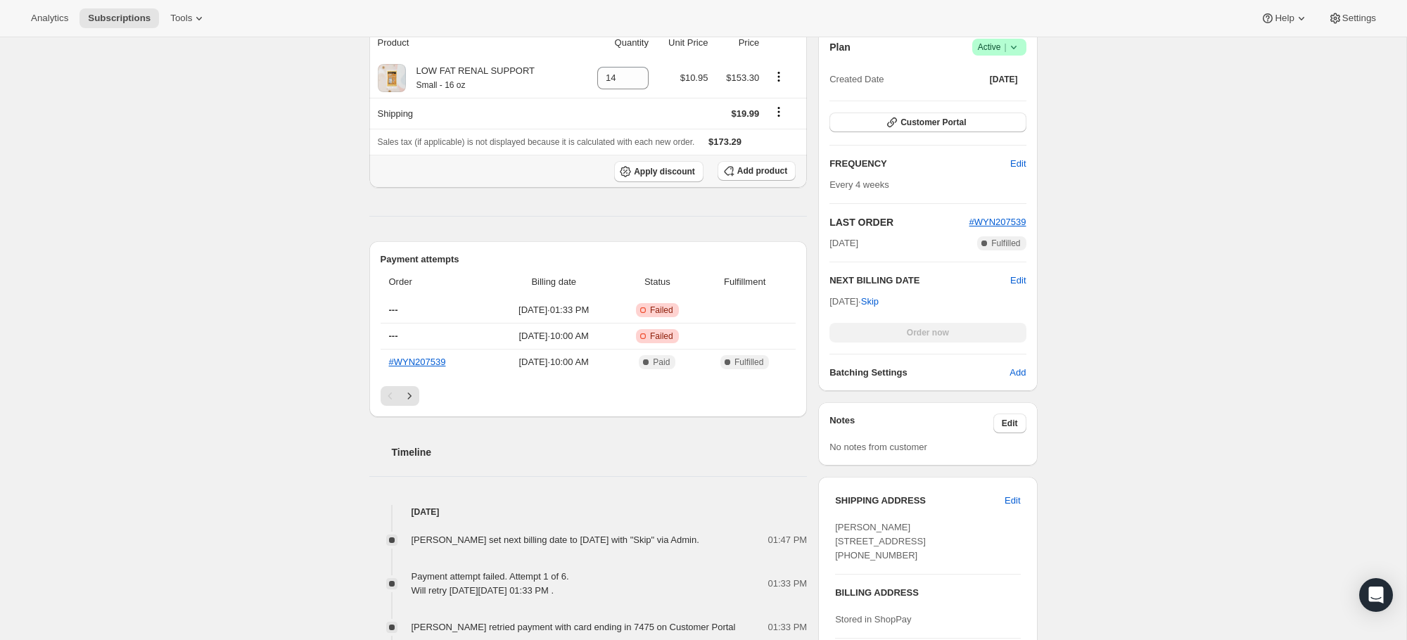
scroll to position [0, 0]
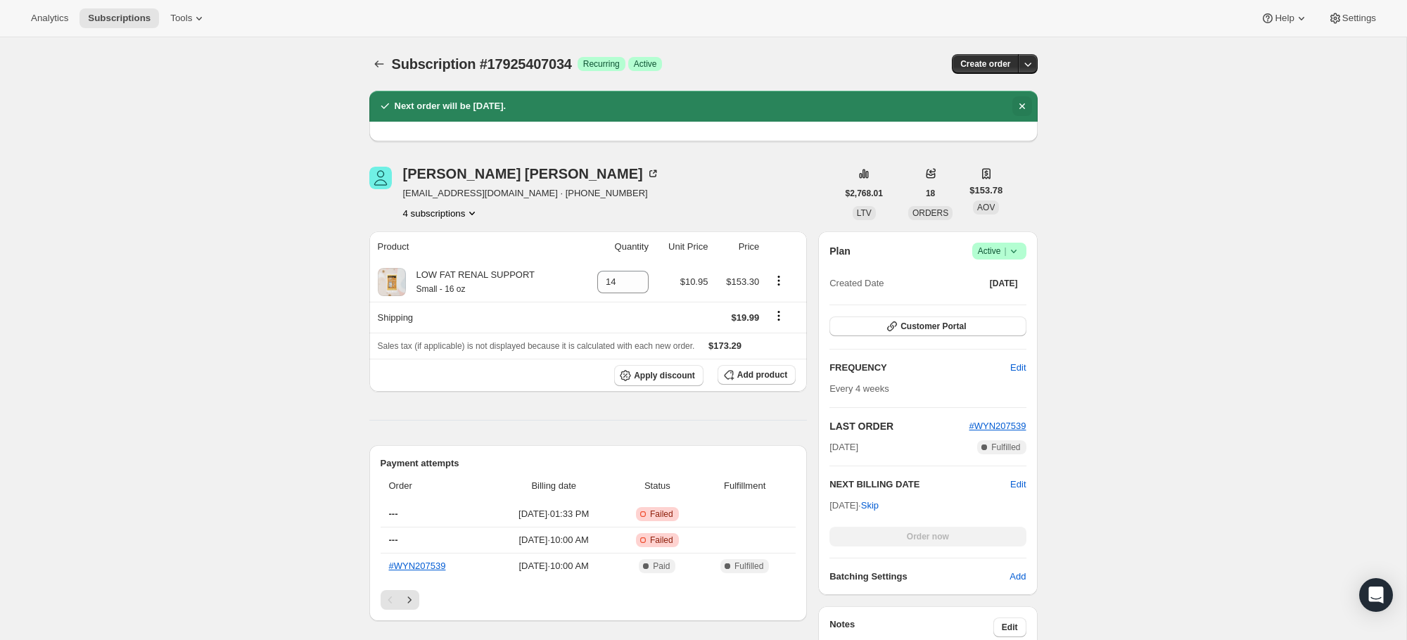
click at [1026, 106] on icon "Dismiss notification" at bounding box center [1022, 106] width 14 height 14
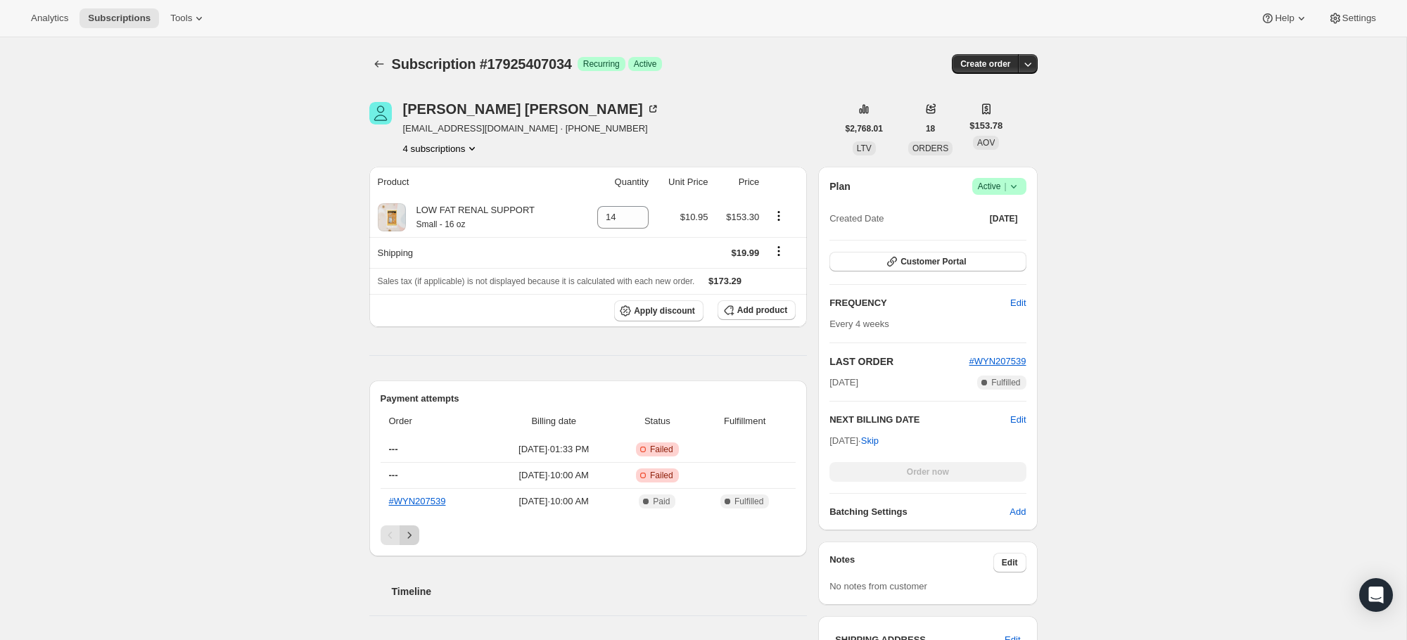
click at [414, 532] on icon "Next" at bounding box center [409, 535] width 14 height 14
click at [395, 535] on icon "Previous" at bounding box center [390, 535] width 14 height 14
click at [394, 475] on span "---" at bounding box center [393, 475] width 9 height 11
click at [650, 479] on icon at bounding box center [643, 475] width 14 height 14
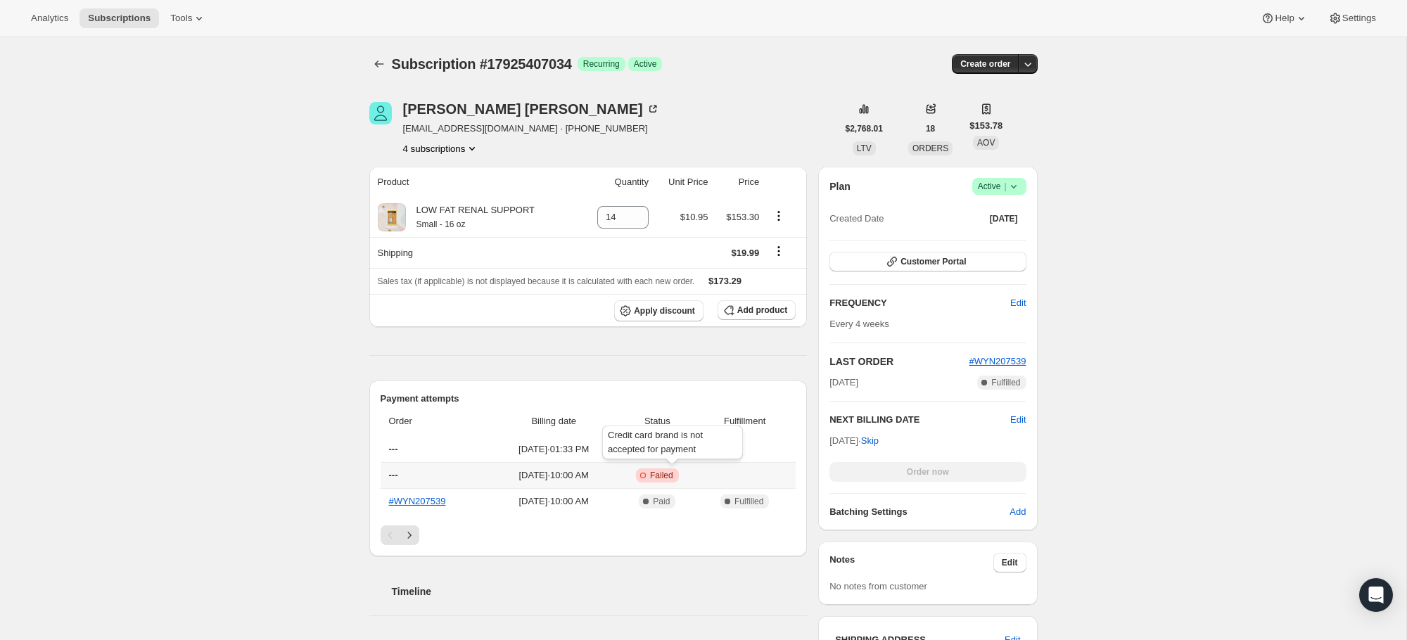
click at [669, 475] on span "Failed" at bounding box center [661, 475] width 23 height 11
click at [673, 477] on span "Failed" at bounding box center [661, 475] width 23 height 11
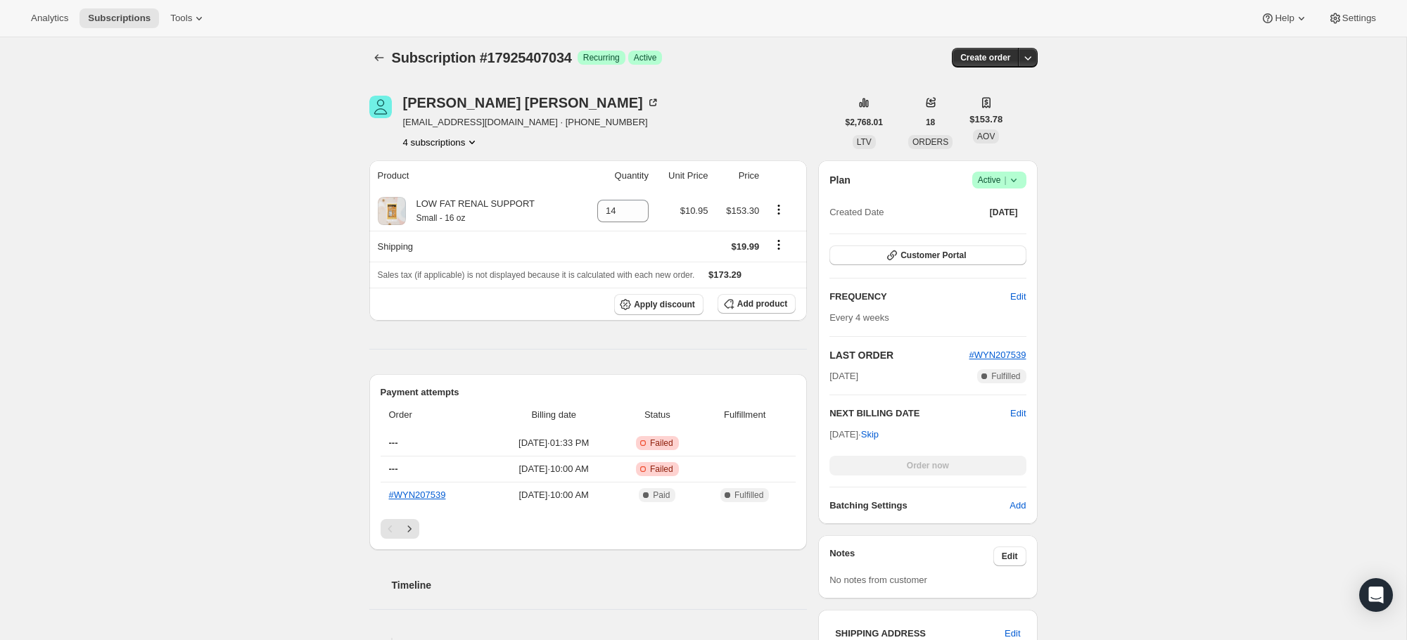
click at [884, 510] on h6 "Batching Settings" at bounding box center [919, 506] width 180 height 14
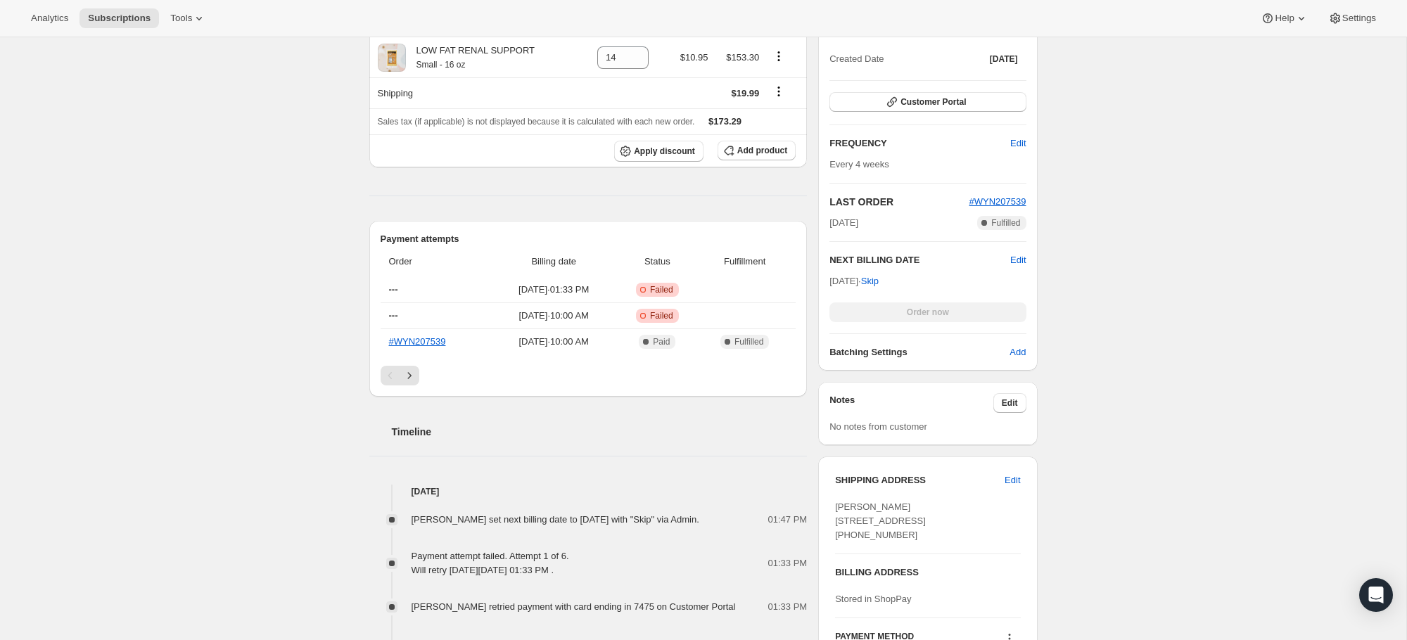
scroll to position [0, 0]
